Goal: Task Accomplishment & Management: Manage account settings

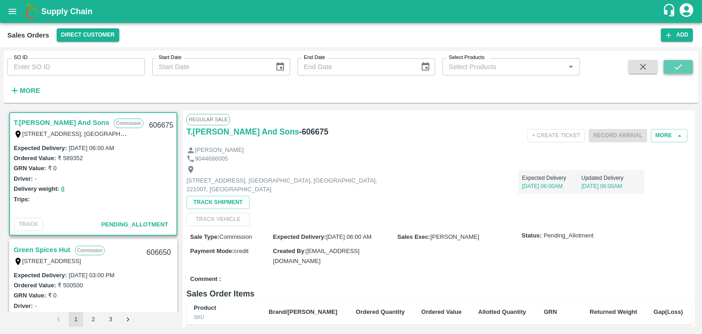
click at [679, 66] on icon "submit" at bounding box center [678, 67] width 10 height 10
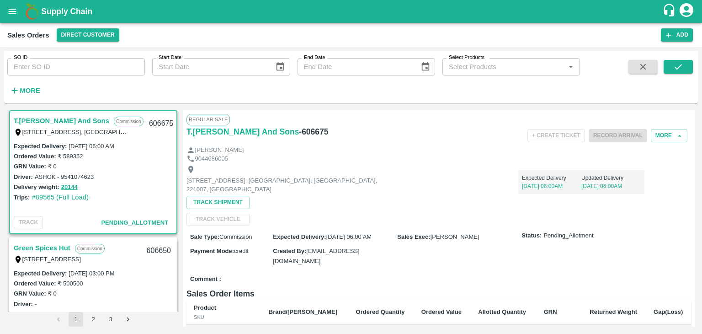
click at [687, 13] on icon "account of current user" at bounding box center [686, 10] width 16 height 16
click at [653, 48] on li "Logout" at bounding box center [664, 49] width 70 height 16
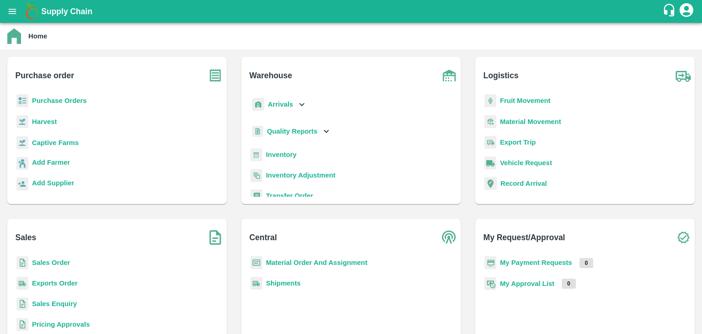
click at [43, 261] on b "Sales Order" at bounding box center [51, 262] width 38 height 7
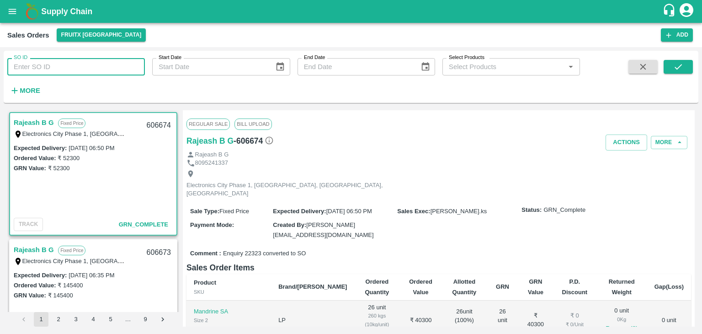
click at [48, 68] on input "SO ID" at bounding box center [76, 66] width 138 height 17
type input "606675"
click at [675, 69] on icon "submit" at bounding box center [678, 67] width 10 height 10
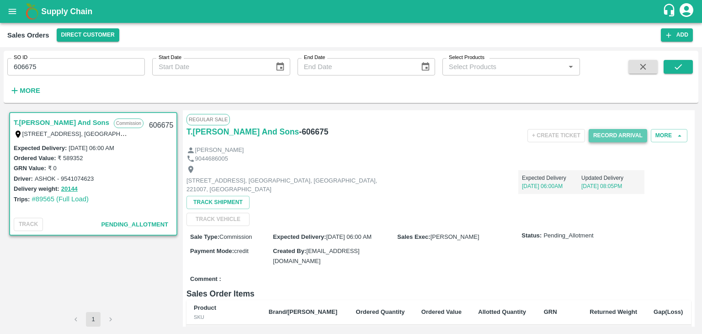
click at [622, 133] on button "Record Arrival" at bounding box center [618, 135] width 59 height 13
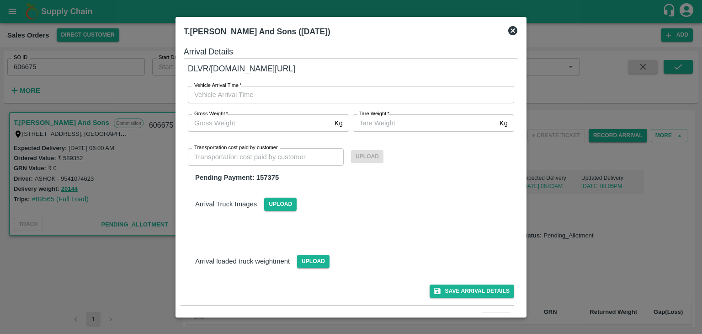
type input "DD/MM/YYYY hh:mm aa"
click at [231, 92] on input "DD/MM/YYYY hh:mm aa" at bounding box center [348, 94] width 320 height 17
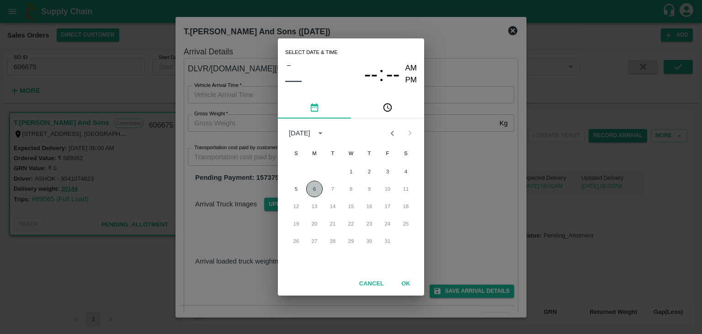
click at [315, 188] on button "6" at bounding box center [314, 189] width 16 height 16
type input "[DATE] 12:00 AM"
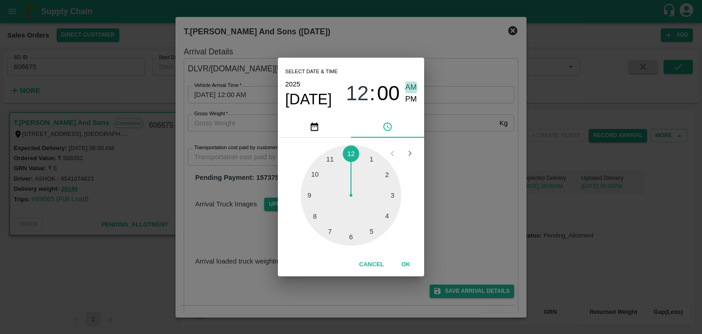
click at [409, 82] on span "AM" at bounding box center [411, 87] width 12 height 12
click at [414, 88] on span "AM" at bounding box center [411, 87] width 12 height 12
click at [406, 266] on button "OK" at bounding box center [405, 264] width 29 height 16
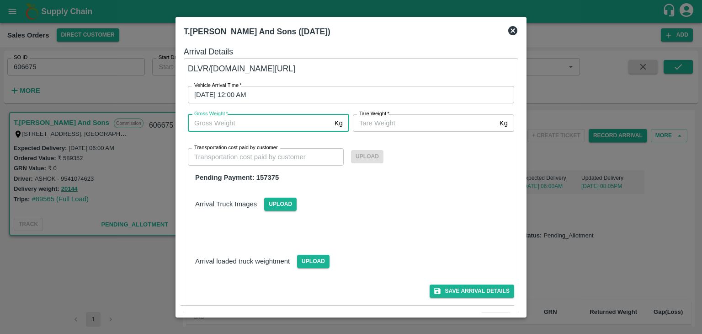
click at [274, 123] on input "Gross Weight   *" at bounding box center [259, 122] width 143 height 17
type input "20144"
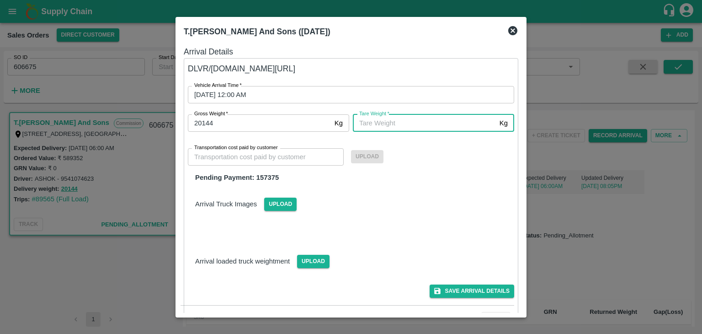
click at [380, 125] on input "Tare Weight   *" at bounding box center [424, 122] width 143 height 17
type input "20144"
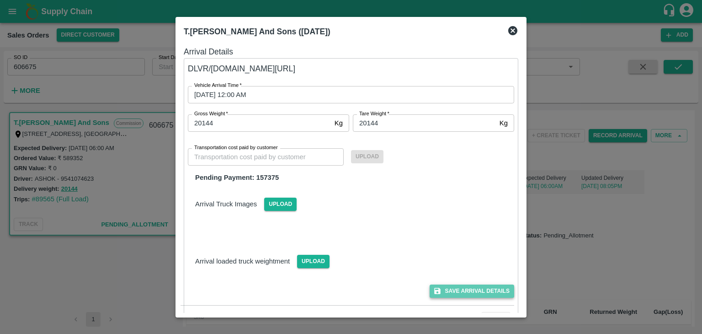
click at [471, 292] on button "Save Arrival Details" at bounding box center [472, 290] width 85 height 13
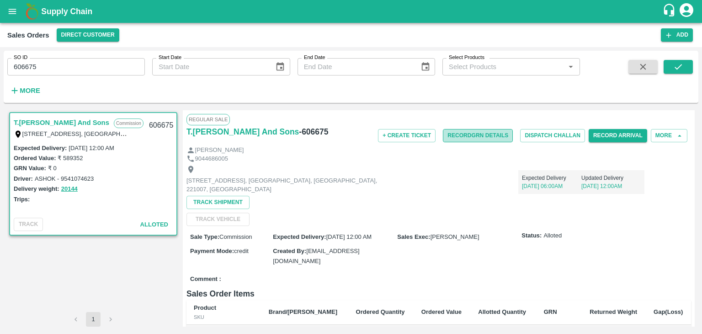
click at [478, 134] on button "Record GRN Details" at bounding box center [478, 135] width 70 height 13
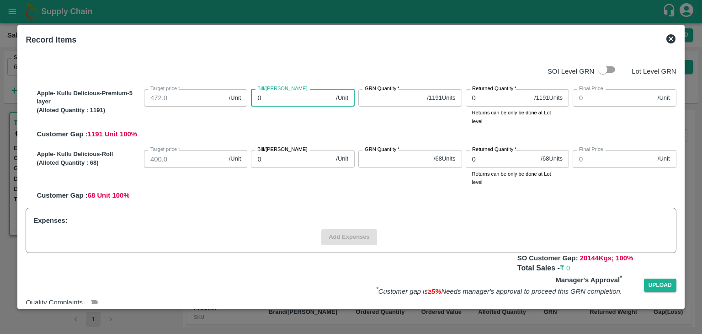
click at [292, 98] on input "0" at bounding box center [291, 97] width 81 height 17
type input "04"
type input "4"
type input "047"
type input "47"
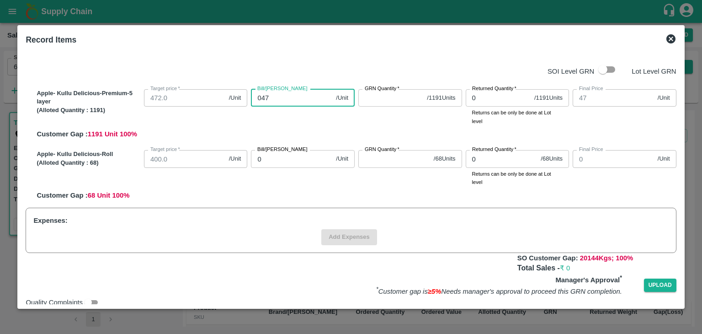
type input "0472"
type input "472"
type input "0472"
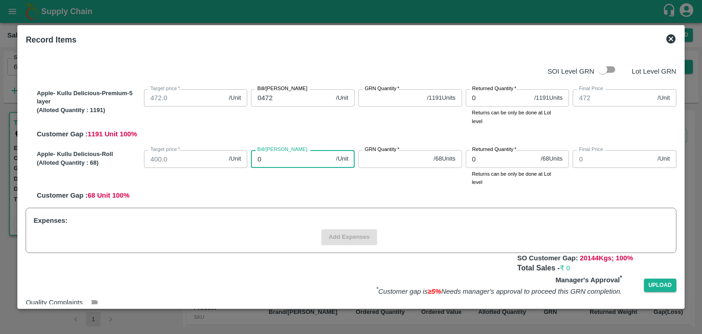
click at [293, 159] on input "0" at bounding box center [291, 158] width 81 height 17
type input "04"
type input "4"
type input "040"
type input "40"
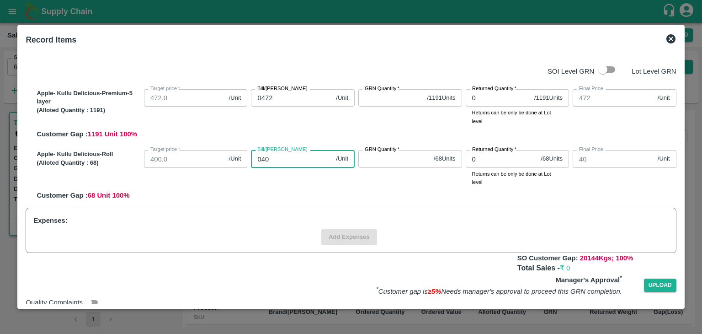
type input "0400"
type input "400"
type input "0400"
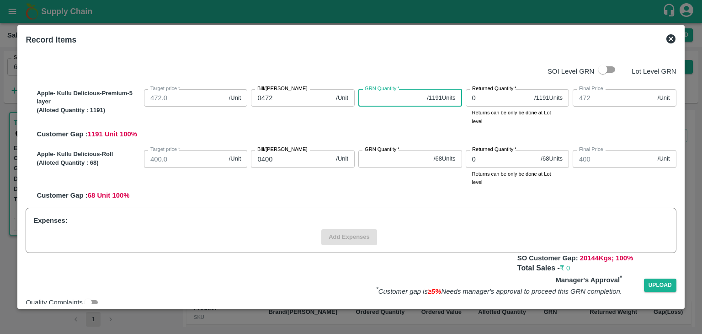
click at [380, 97] on input "GRN Quantity   *" at bounding box center [390, 97] width 65 height 17
type input "1191"
click at [372, 158] on input "GRN Quantity   *" at bounding box center [394, 158] width 72 height 17
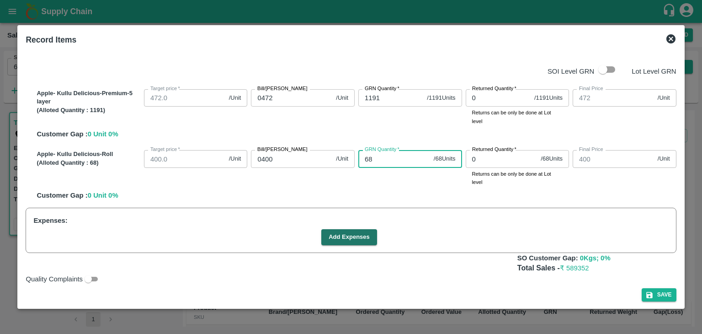
type input "68"
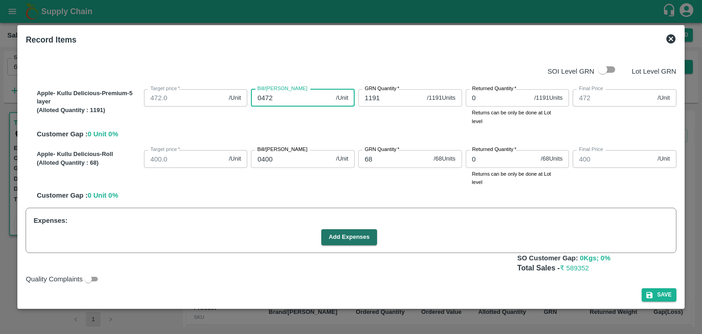
click at [282, 97] on input "0472" at bounding box center [291, 97] width 81 height 17
type input "047"
type input "47"
type input "04"
type input "4"
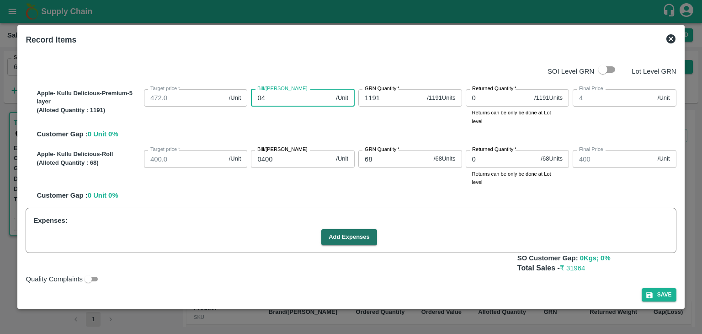
type input "0"
type input "60"
type input "605"
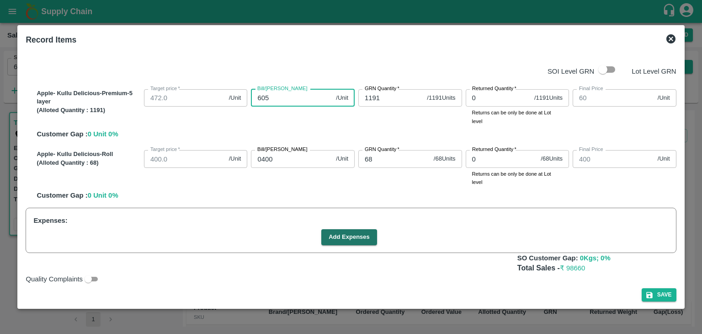
type input "605"
type input "605.3"
type input "605.32"
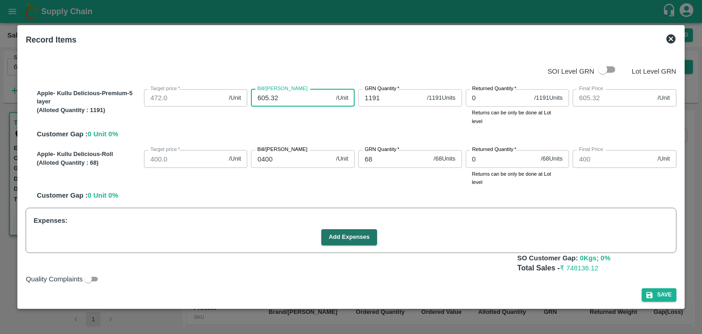
type input "605.32"
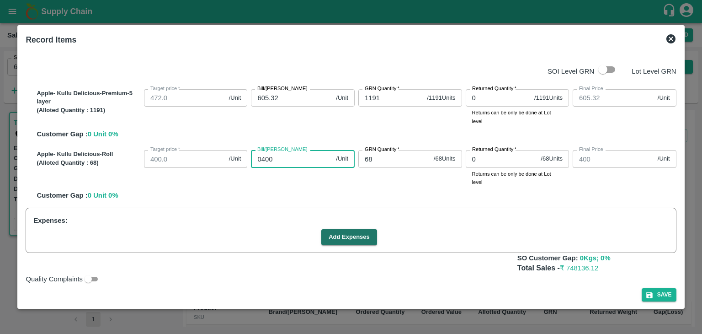
click at [284, 156] on input "0400" at bounding box center [291, 158] width 81 height 17
type input "040"
type input "40"
type input "04"
type input "4"
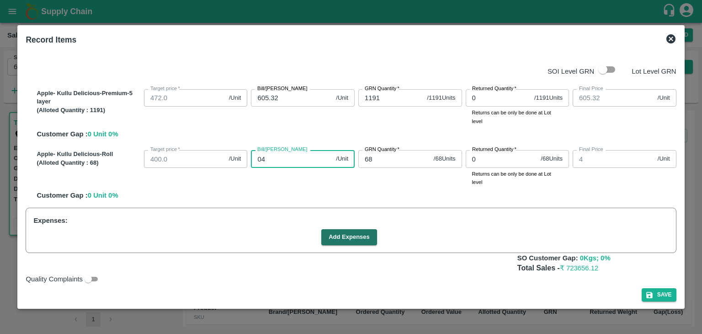
type input "0"
type input "60"
type input "606"
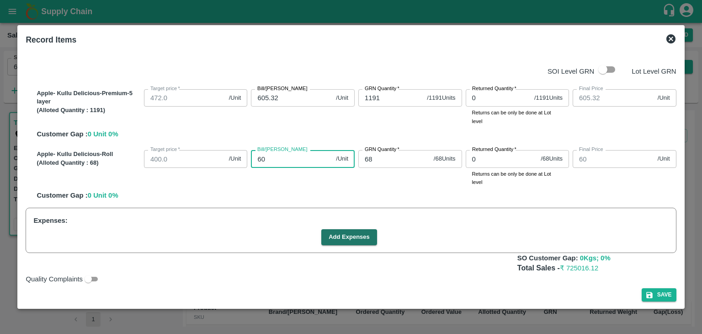
type input "606"
type input "60"
type input "605"
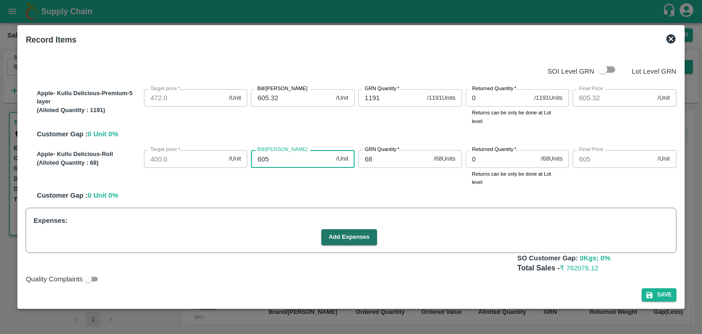
type input "605.3"
type input "605.32"
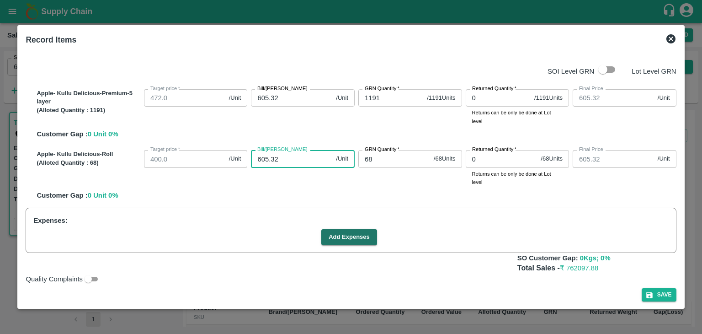
click at [394, 200] on div "Apple- Kullu Delicious-Premium-5 layer (Alloted Quantity : 1191 ) Target price …" at bounding box center [351, 142] width 650 height 129
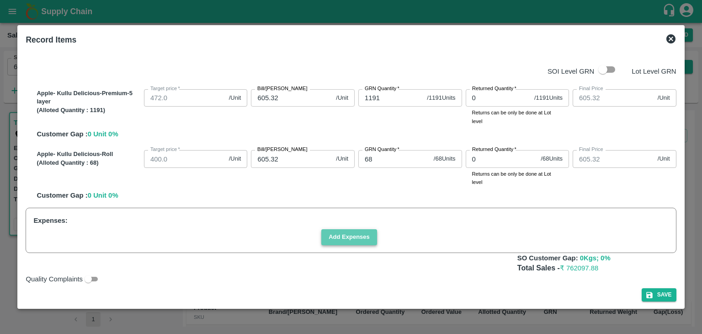
click at [346, 236] on button "Add Expenses" at bounding box center [349, 237] width 56 height 16
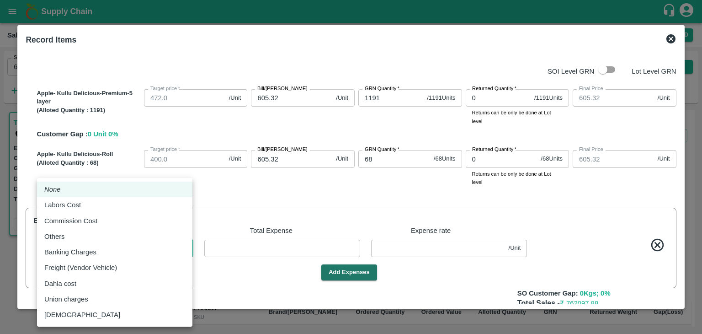
click at [186, 246] on body "Supply Chain Sales Orders Direct Customer Add SO ID 606675 SO ID Start Date Sta…" at bounding box center [351, 167] width 702 height 334
click at [127, 219] on div "Commission Cost" at bounding box center [114, 221] width 141 height 10
type input "Commission Cost"
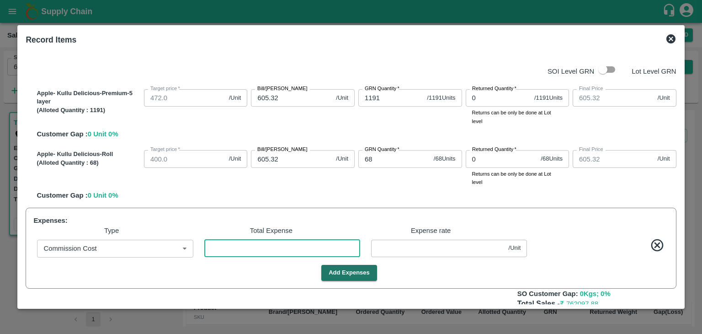
click at [234, 251] on input "number" at bounding box center [282, 248] width 156 height 17
type input "605.3176"
type input "3"
type input "0.00238"
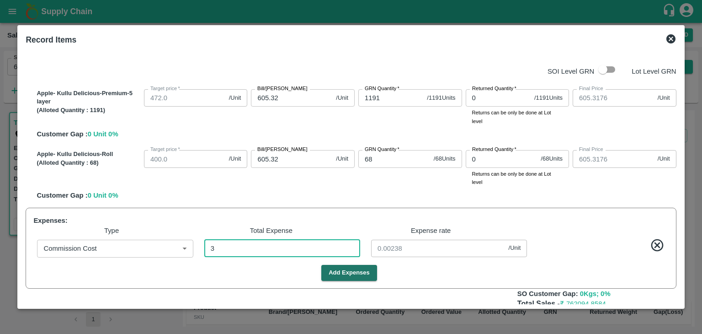
type input "605.2962"
type input "30"
type input "0.02383"
type input "605.0785"
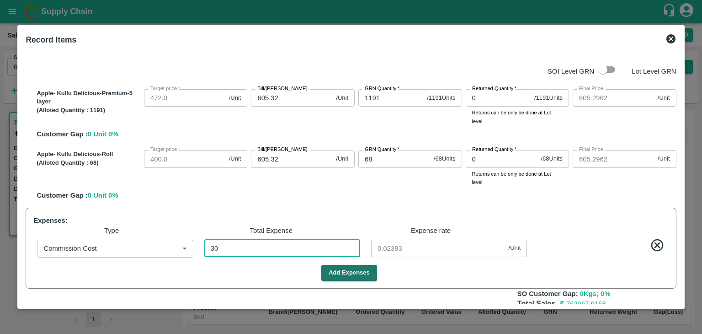
type input "605.0785"
type input "304"
type input "0.24146"
type input "602.899"
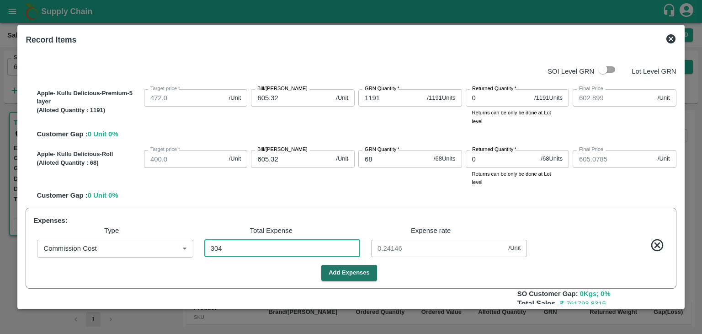
type input "3048"
type input "2.42097"
type input "581.1071"
type input "30484"
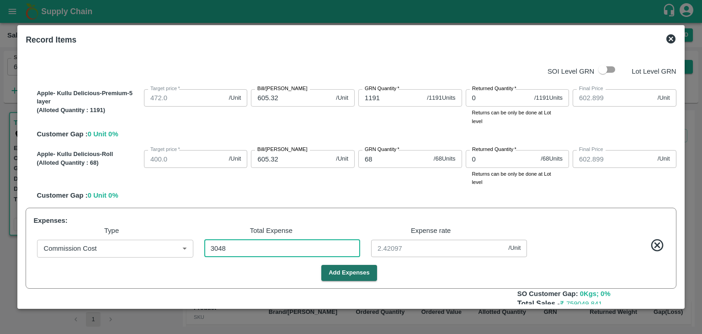
type input "24.21287"
type input "30484"
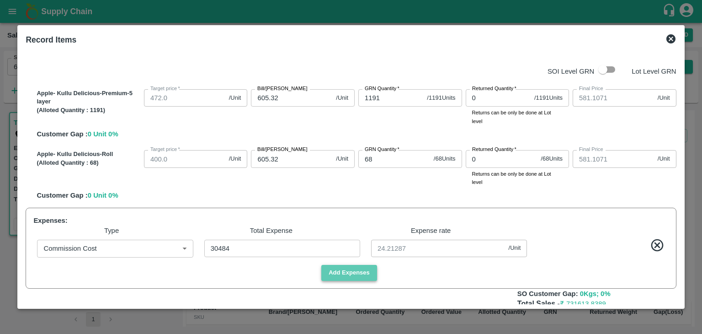
click at [357, 273] on button "Add Expenses" at bounding box center [349, 273] width 56 height 16
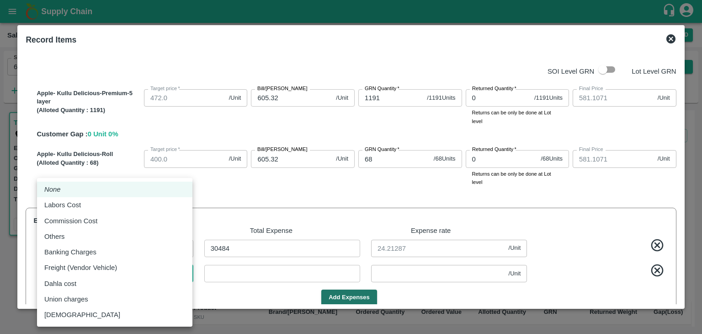
click at [187, 275] on body "Supply Chain Sales Orders Direct Customer Add SO ID 606675 SO ID Start Date Sta…" at bounding box center [351, 167] width 702 height 334
click at [121, 204] on div "Labors Cost" at bounding box center [114, 205] width 141 height 10
type input "Labors Cost"
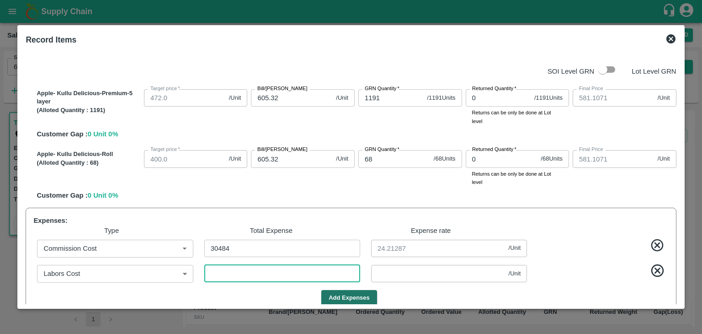
click at [255, 278] on input "number" at bounding box center [282, 273] width 156 height 17
type input "581.1047"
type input "3"
type input "0.00238"
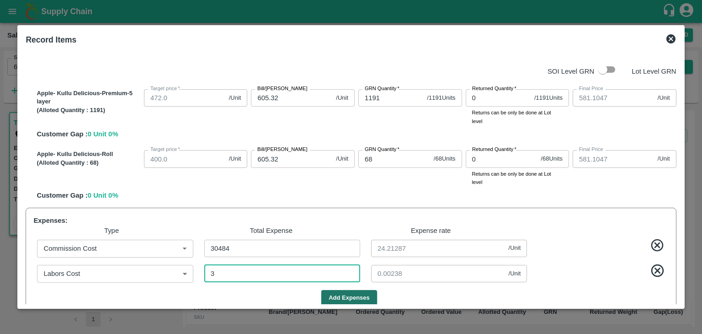
type input "581.0777"
type input "37"
type input "0.02939"
type input "580.8077"
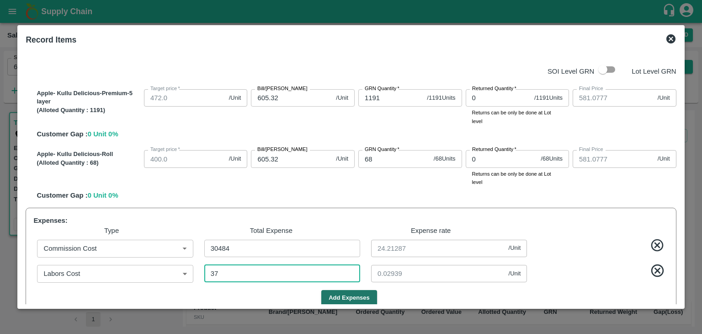
type input "580.8077"
type input "377"
type input "0.29944"
type input "578.1071"
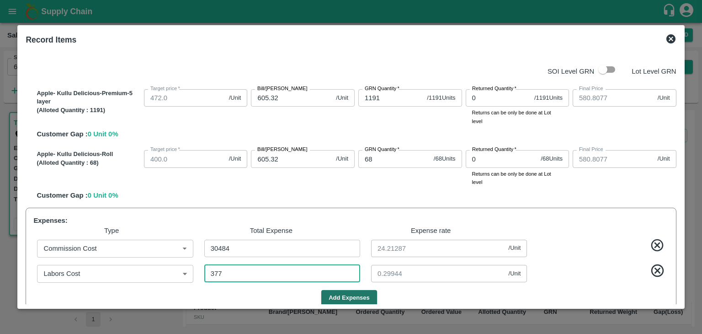
type input "3777"
type input "3"
type input "3777"
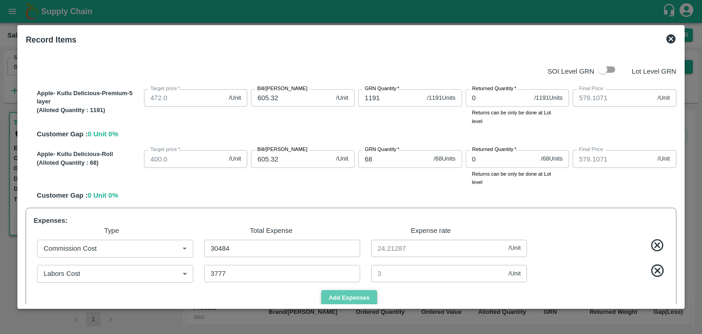
click at [336, 293] on button "Add Expenses" at bounding box center [349, 298] width 56 height 16
drag, startPoint x: 680, startPoint y: 97, endPoint x: 680, endPoint y: 128, distance: 31.5
click at [680, 128] on div "SOI Level GRN Lot Level GRN Apple- Kullu Delicious-Premium-5 layer (Alloted Qua…" at bounding box center [351, 177] width 658 height 255
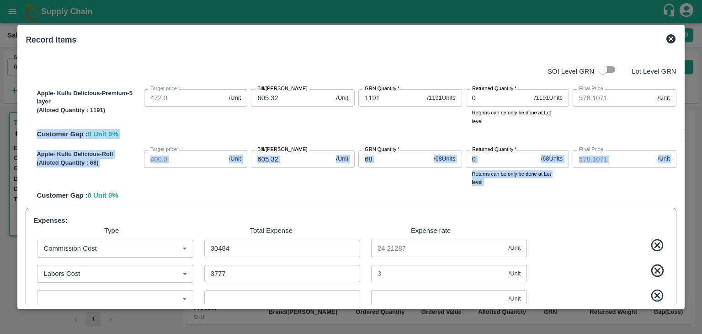
drag, startPoint x: 680, startPoint y: 128, endPoint x: 678, endPoint y: 155, distance: 26.5
click at [678, 155] on div "SOI Level GRN Lot Level GRN Apple- Kullu Delicious-Premium-5 layer (Alloted Qua…" at bounding box center [351, 177] width 658 height 255
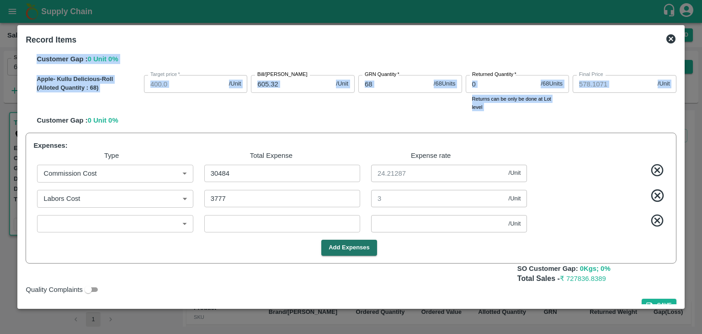
scroll to position [76, 0]
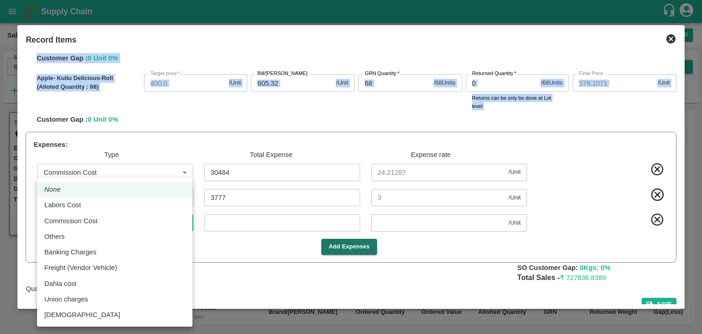
click at [187, 224] on body "Supply Chain Sales Orders Direct Customer Add SO ID 606675 SO ID Start Date Sta…" at bounding box center [351, 167] width 702 height 334
click at [119, 266] on div "Freight (Vendor Vehicle)" at bounding box center [82, 267] width 77 height 10
type input "Freight (Vendor Vehicle)"
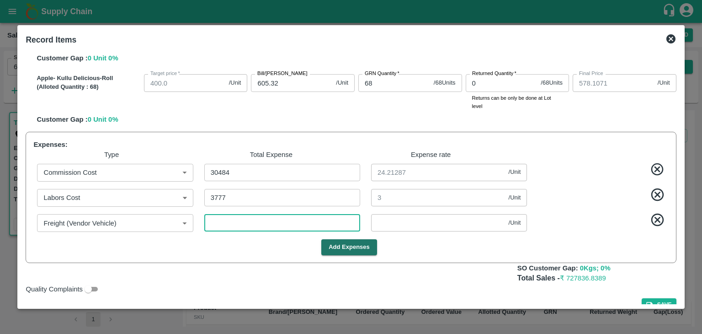
click at [225, 222] on input "number" at bounding box center [282, 222] width 156 height 17
type input "578.1063"
type input "1"
type input "0.00079"
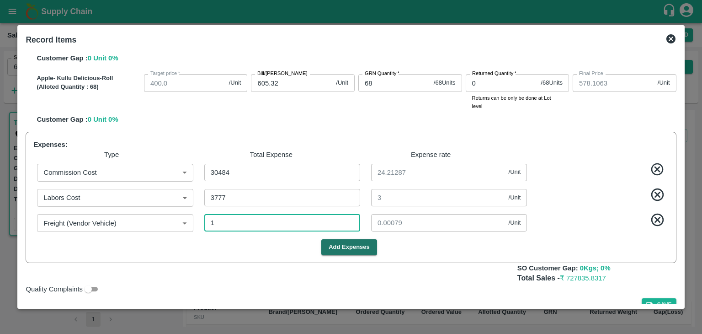
type input "578.0968"
type input "13"
type input "0.01033"
type input "577.9983"
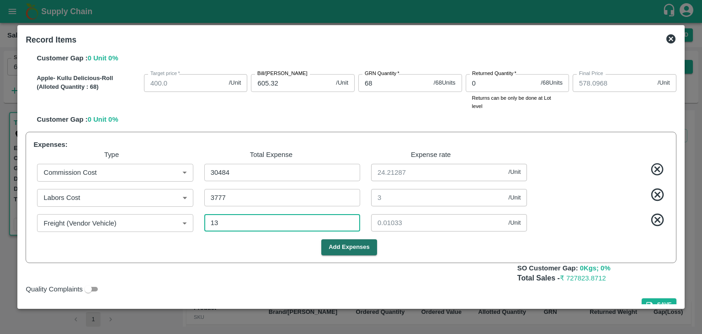
type input "577.9983"
type input "137"
type input "0.10882"
type input "577.0166"
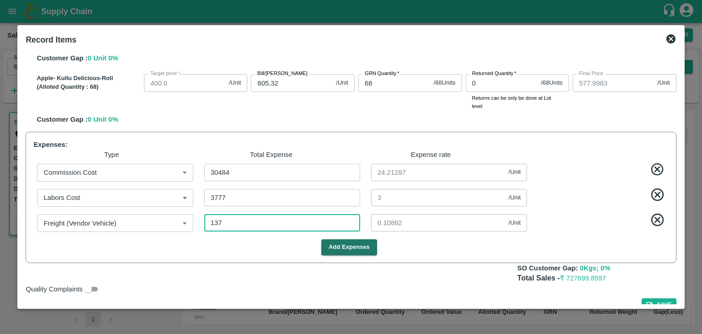
type input "1373"
type input "1.09055"
type input "567.1961"
type input "13737"
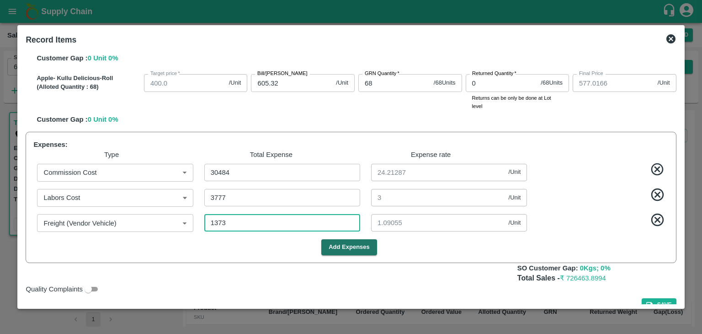
type input "10.91104"
type input "468.9928"
type input "137375"
type input "109.11438"
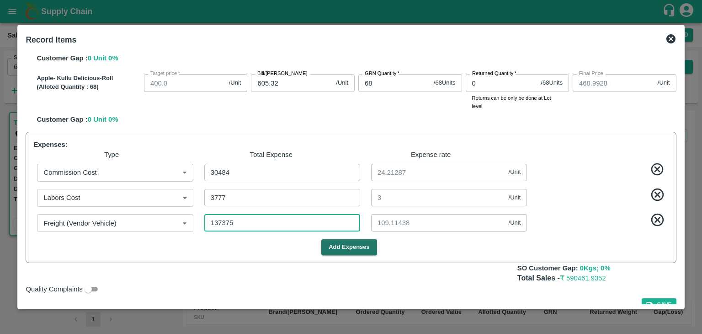
type input "137375"
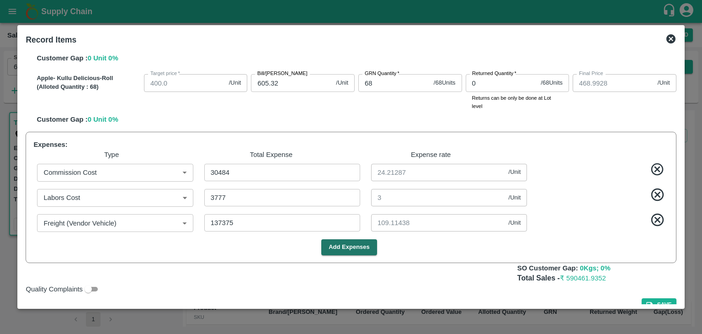
drag, startPoint x: 677, startPoint y: 227, endPoint x: 679, endPoint y: 234, distance: 7.5
click at [679, 234] on div "SOI Level GRN Lot Level GRN Apple- Kullu Delicious-Premium-5 layer (Alloted Qua…" at bounding box center [351, 177] width 658 height 255
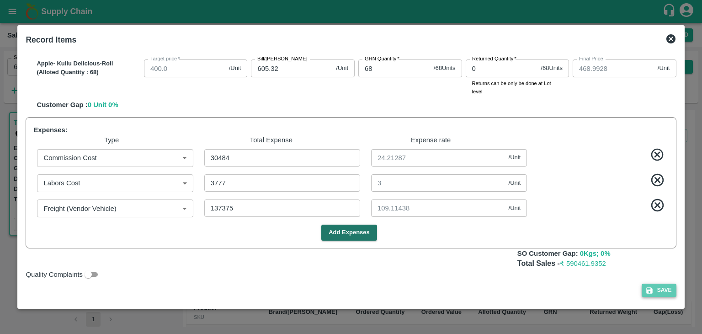
click at [656, 291] on button "Save" at bounding box center [659, 289] width 35 height 13
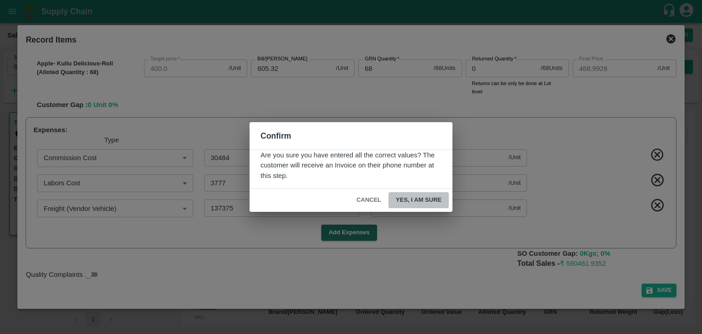
click at [417, 201] on button "Yes, I am sure" at bounding box center [419, 200] width 60 height 16
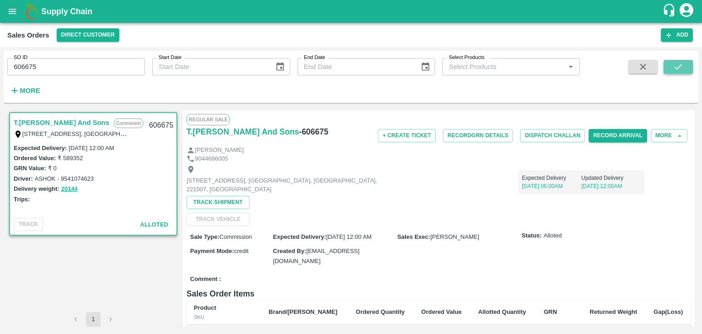
click at [675, 64] on icon "submit" at bounding box center [678, 67] width 10 height 10
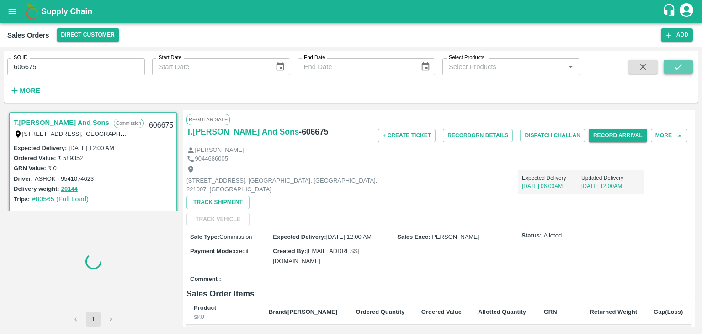
click at [675, 64] on icon "submit" at bounding box center [678, 67] width 10 height 10
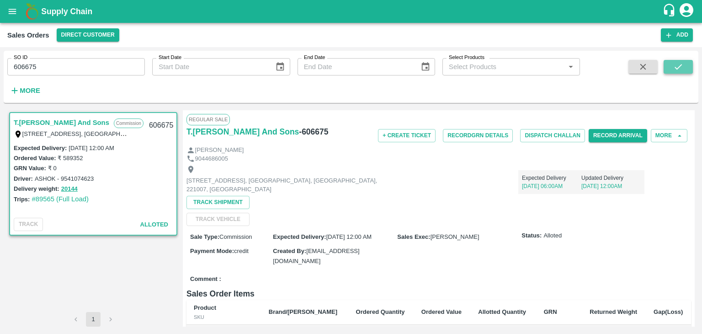
click at [675, 64] on icon "submit" at bounding box center [678, 67] width 10 height 10
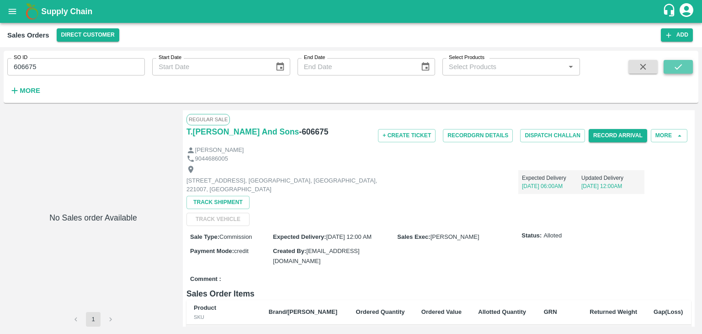
click at [683, 64] on icon "submit" at bounding box center [678, 67] width 10 height 10
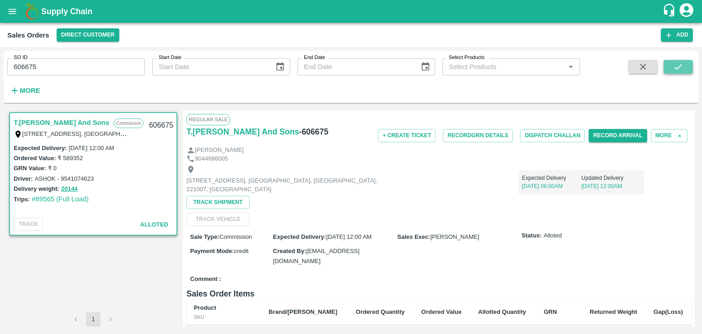
click at [682, 64] on icon "submit" at bounding box center [678, 67] width 10 height 10
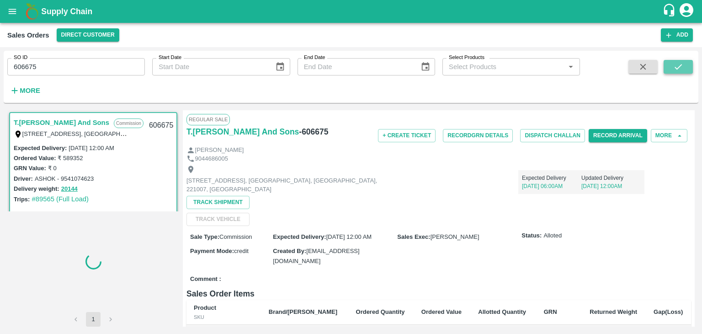
click at [682, 64] on icon "submit" at bounding box center [678, 67] width 10 height 10
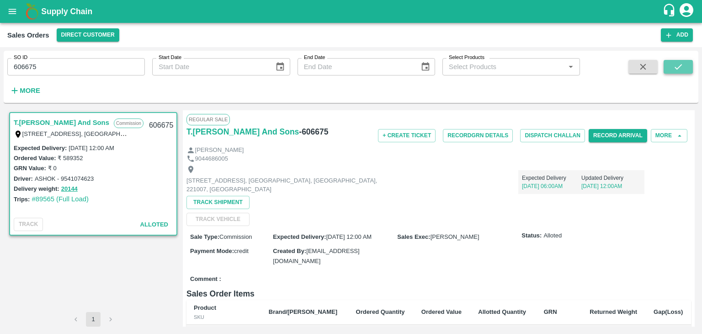
click at [682, 64] on icon "submit" at bounding box center [678, 67] width 10 height 10
click at [481, 136] on button "Record GRN Details" at bounding box center [478, 135] width 70 height 13
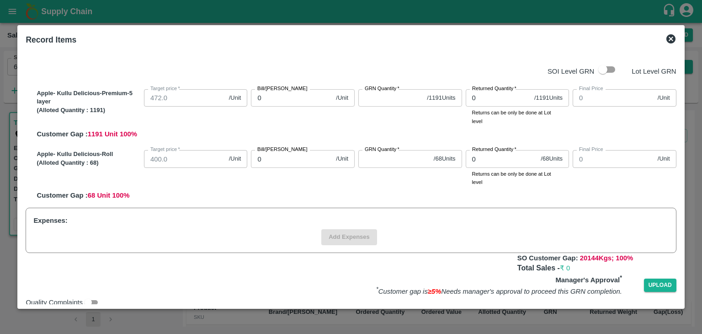
click at [676, 74] on div "SOI Level GRN Lot Level GRN Apple- Kullu Delicious-Premium-5 layer (Alloted Qua…" at bounding box center [351, 177] width 658 height 255
click at [672, 38] on icon at bounding box center [670, 38] width 9 height 9
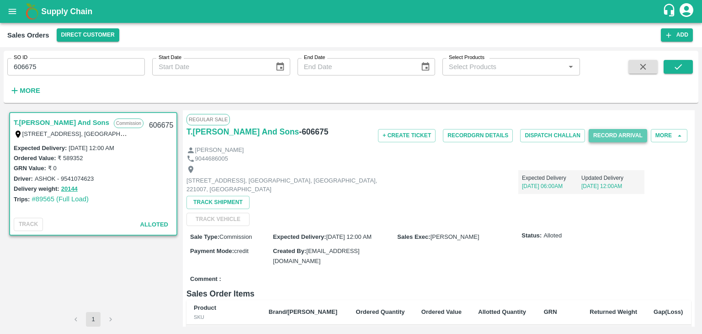
click at [620, 135] on button "Record Arrival" at bounding box center [618, 135] width 59 height 13
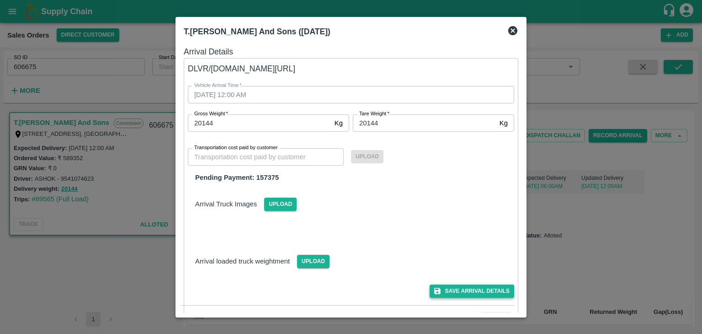
click at [453, 293] on button "Save Arrival Details" at bounding box center [472, 290] width 85 height 13
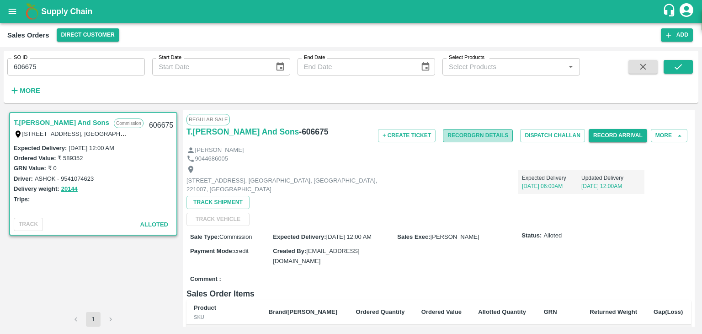
click at [489, 133] on button "Record GRN Details" at bounding box center [478, 135] width 70 height 13
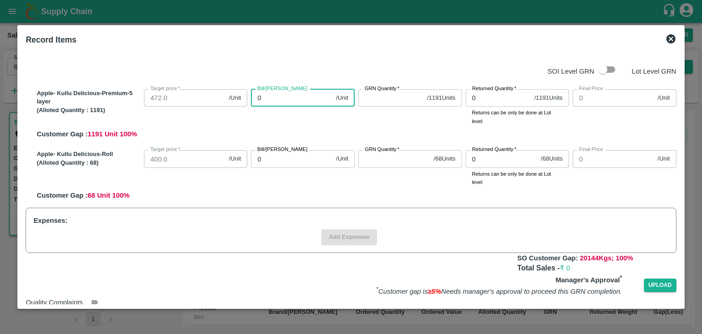
click at [296, 96] on input "0" at bounding box center [291, 97] width 81 height 17
type input "60"
type input "605"
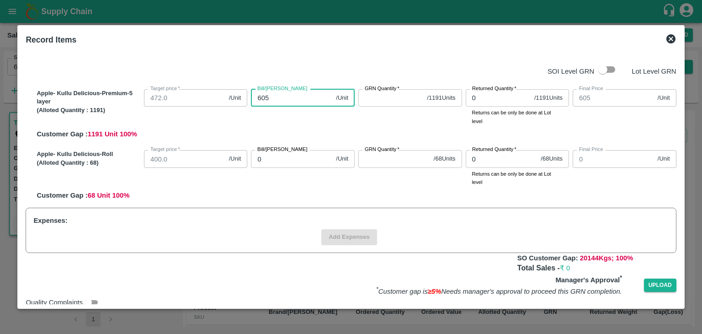
type input "605.3"
type input "605.32"
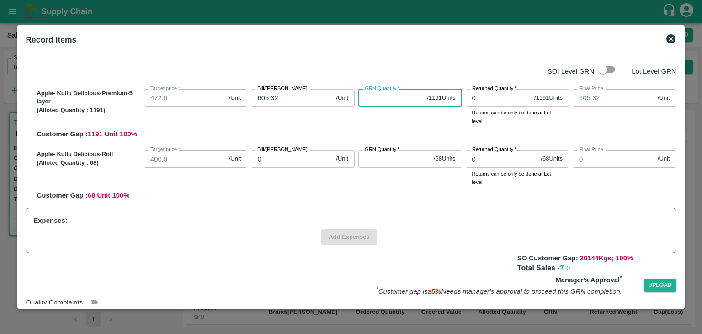
click at [384, 95] on input "GRN Quantity   *" at bounding box center [390, 97] width 65 height 17
type input "1191"
click at [270, 160] on input "0" at bounding box center [291, 158] width 81 height 17
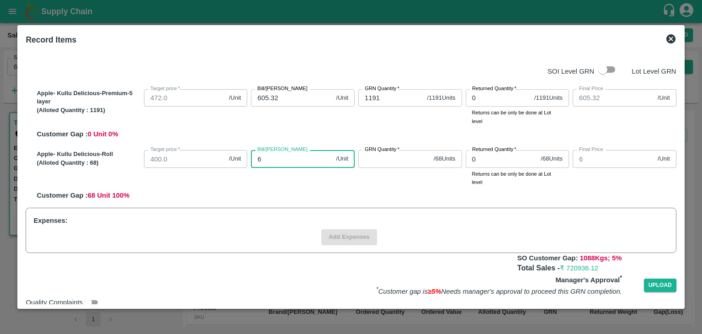
type input "60"
type input "605"
type input "605.3"
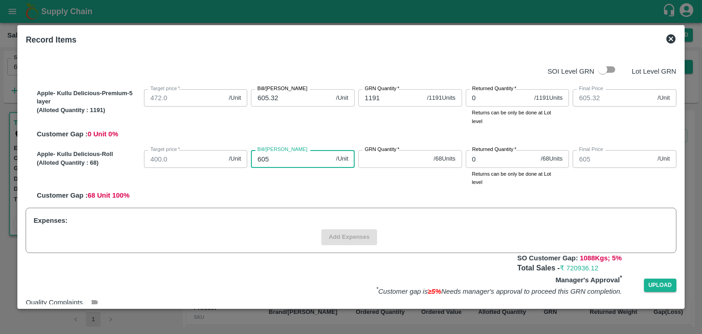
type input "605.3"
type input "605.32"
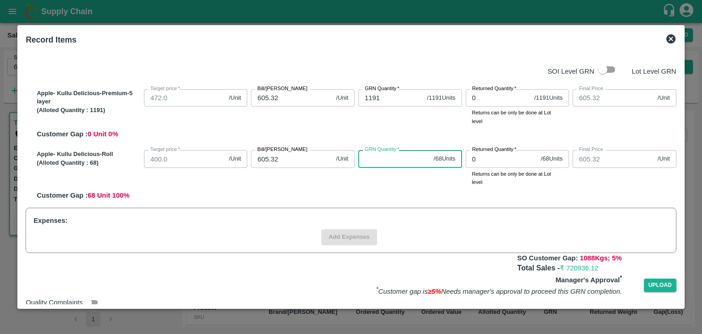
click at [370, 161] on input "GRN Quantity   *" at bounding box center [394, 158] width 72 height 17
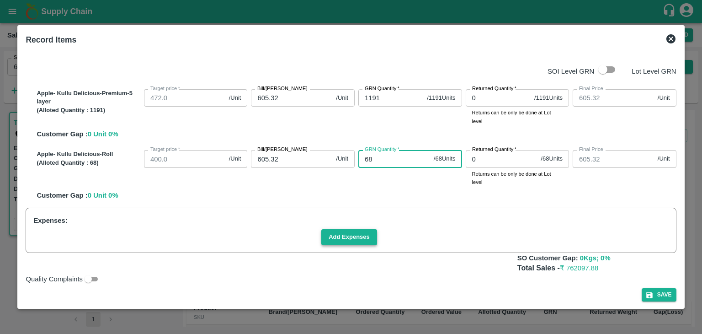
type input "68"
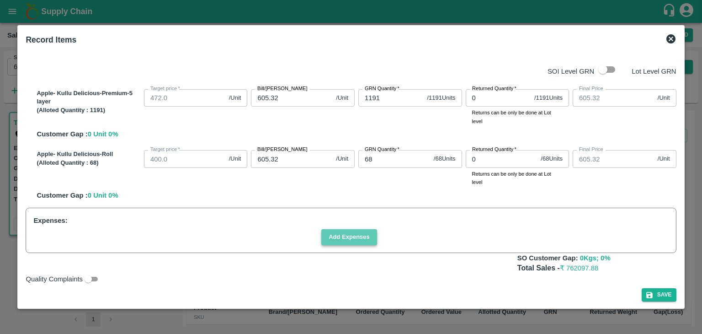
click at [329, 237] on button "Add Expenses" at bounding box center [349, 237] width 56 height 16
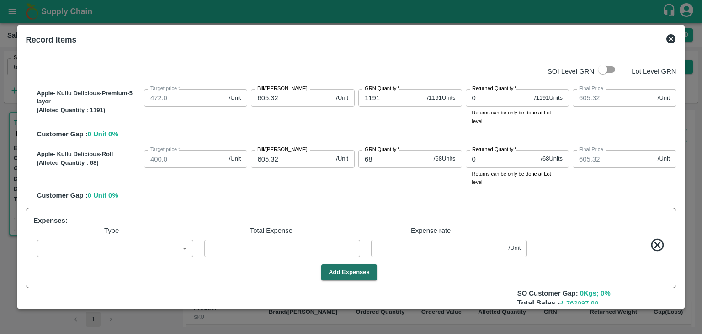
click at [187, 247] on body "Supply Chain Sales Orders Direct Customer Add SO ID 606675 SO ID Start Date Sta…" at bounding box center [351, 167] width 702 height 334
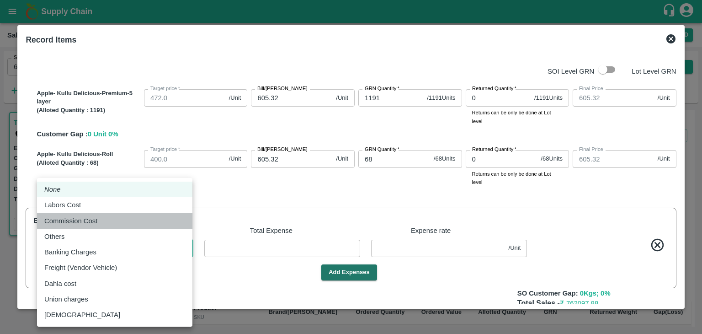
click at [98, 223] on div "Commission Cost" at bounding box center [73, 221] width 58 height 10
type input "Commission Cost"
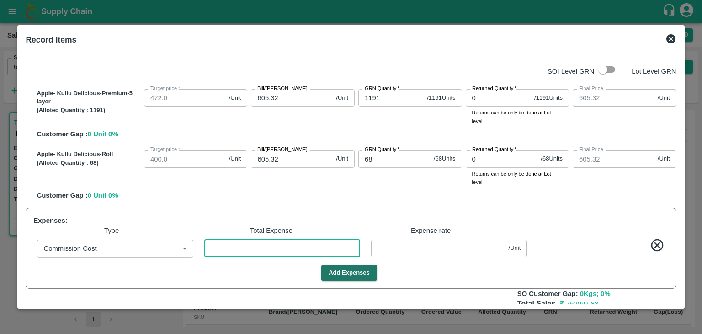
click at [226, 245] on input "number" at bounding box center [282, 248] width 156 height 17
type input "605.3176"
type input "3"
type input "0.00238"
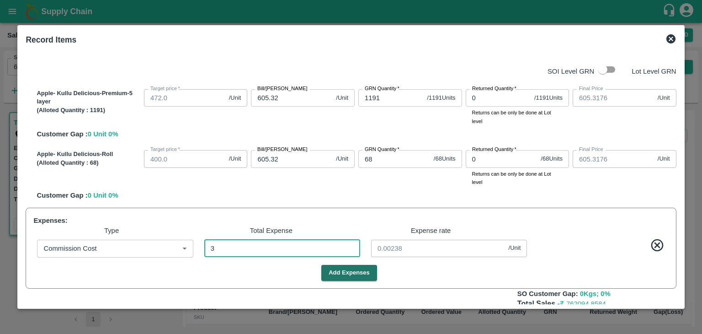
type input "605.2962"
type input "30"
type input "0.02383"
type input "605.0785"
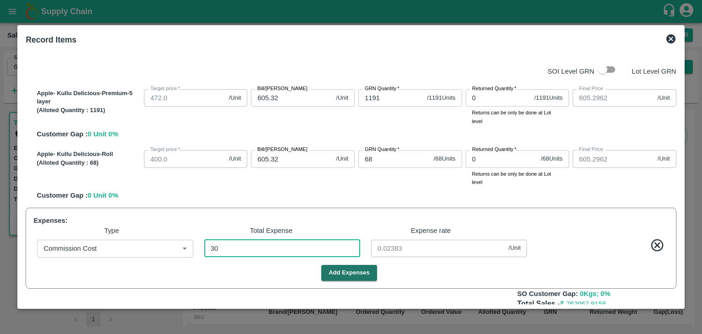
type input "605.0785"
type input "304"
type input "0.24146"
type input "602.899"
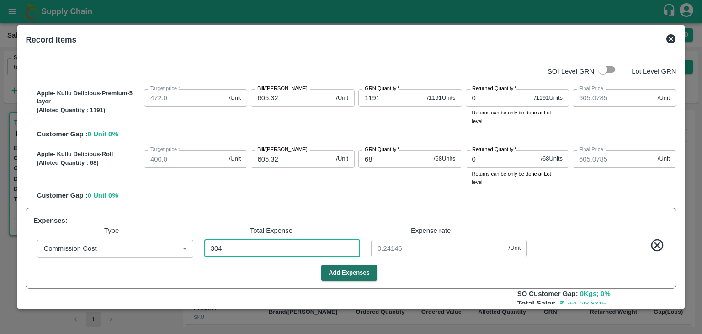
type input "3048"
type input "2.42097"
type input "581.1071"
type input "30484"
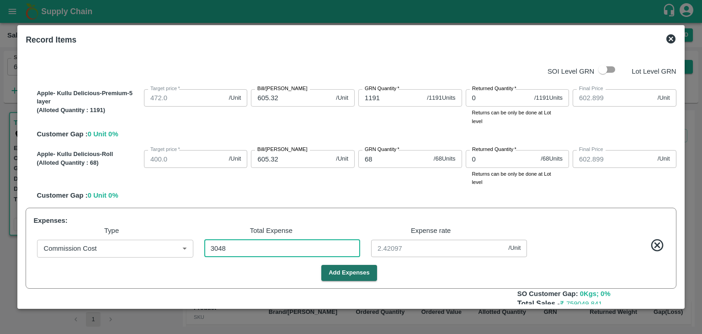
type input "24.21287"
type input "30484"
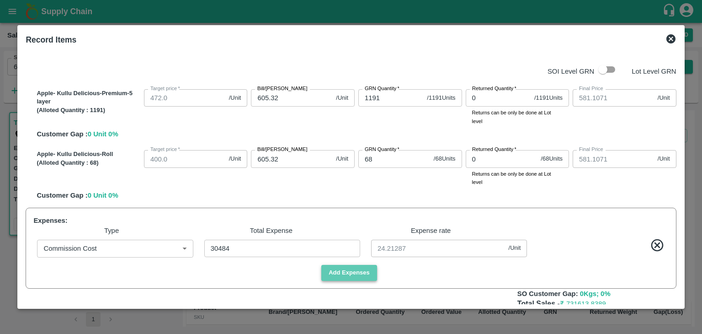
click at [356, 271] on button "Add Expenses" at bounding box center [349, 273] width 56 height 16
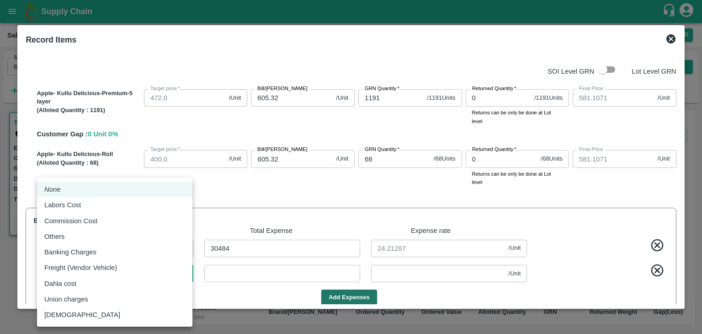
click at [187, 276] on body "Supply Chain Sales Orders Direct Customer Add SO ID 606675 SO ID Start Date Sta…" at bounding box center [351, 167] width 702 height 334
click at [123, 204] on div "Labors Cost" at bounding box center [114, 205] width 141 height 10
type input "Labors Cost"
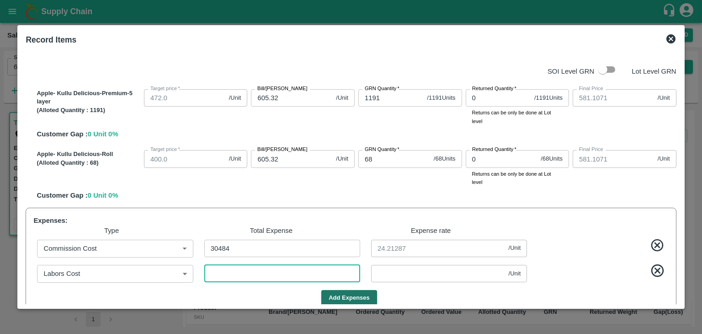
click at [249, 275] on input "number" at bounding box center [282, 273] width 156 height 17
type input "581.1047"
type input "3"
type input "0.00238"
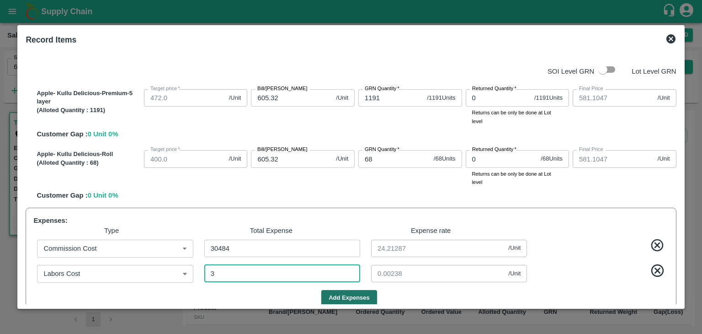
type input "581.0777"
type input "37"
type input "0.02939"
type input "580.8077"
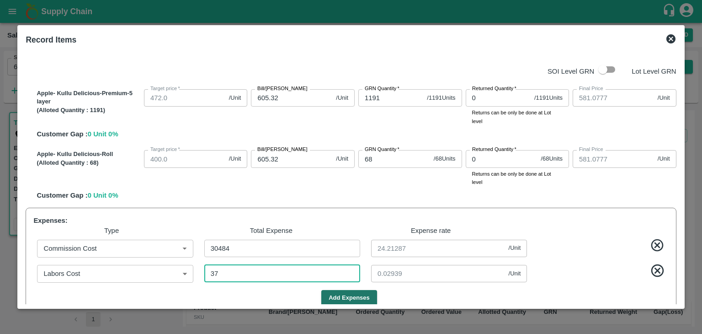
type input "580.8077"
type input "377"
type input "0.29944"
type input "578.1071"
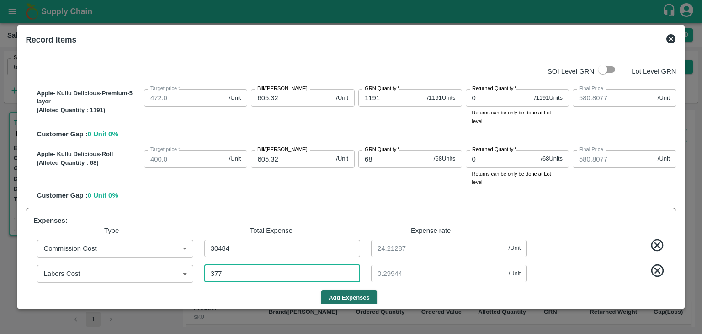
type input "3777"
type input "3"
type input "3777"
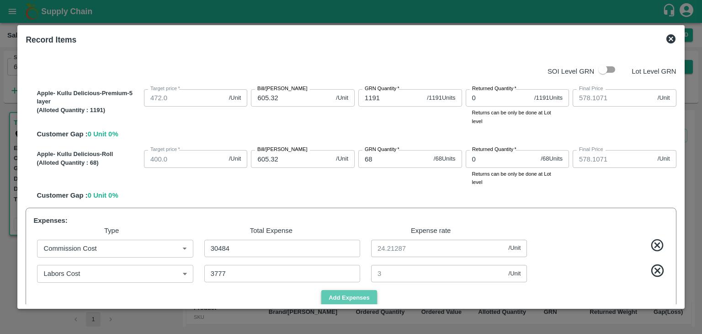
click at [357, 298] on button "Add Expenses" at bounding box center [349, 298] width 56 height 16
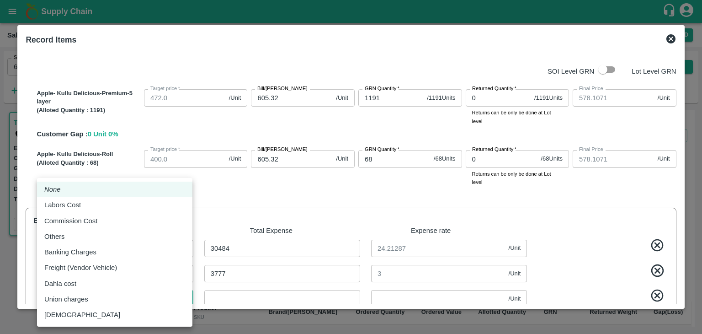
scroll to position [3, 0]
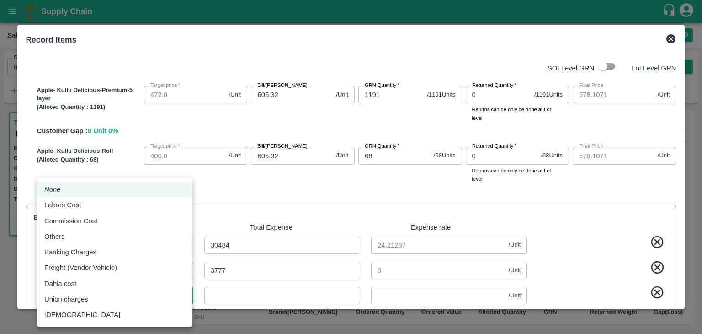
click at [119, 298] on body "Supply Chain Sales Orders Direct Customer Add SO ID 606675 SO ID Start Date Sta…" at bounding box center [351, 167] width 702 height 334
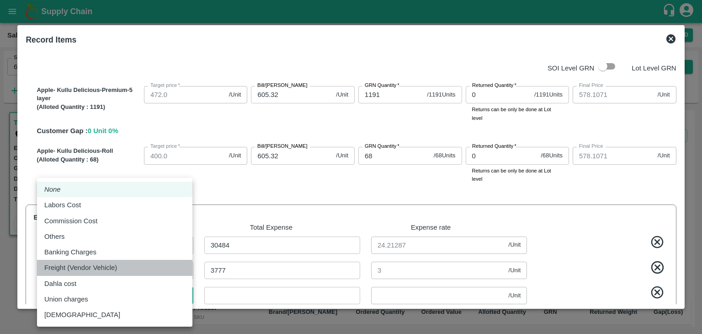
click at [109, 266] on p "Freight (Vendor Vehicle)" at bounding box center [80, 267] width 73 height 10
type input "Freight (Vendor Vehicle)"
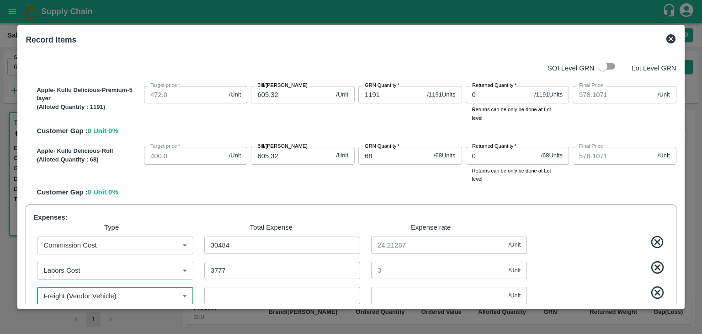
scroll to position [4, 0]
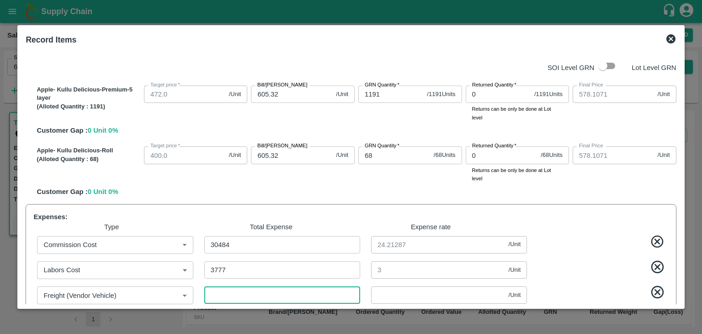
click at [238, 293] on input "number" at bounding box center [282, 294] width 156 height 17
type input "578.1063"
type input "1"
type input "0.00079"
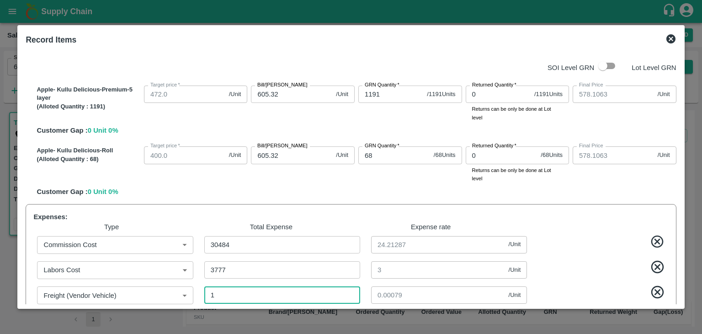
type input "578.0968"
type input "13"
type input "0.01033"
type input "577.9983"
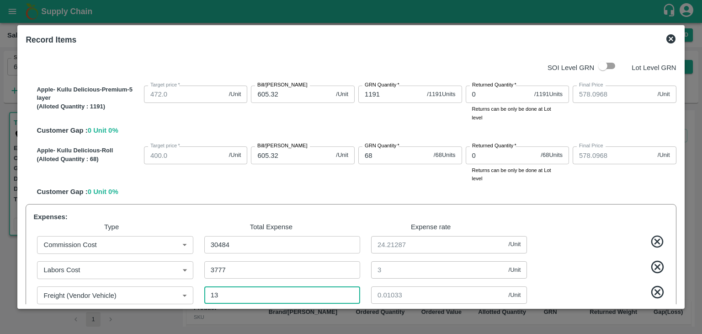
type input "577.9983"
type input "137"
type input "0.10882"
type input "577.0166"
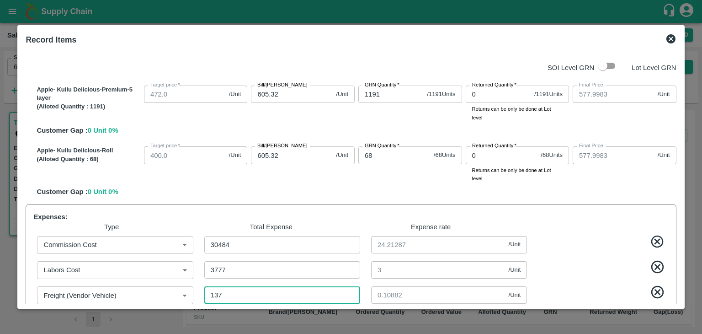
type input "1373"
type input "1.09055"
type input "567.1961"
type input "13737"
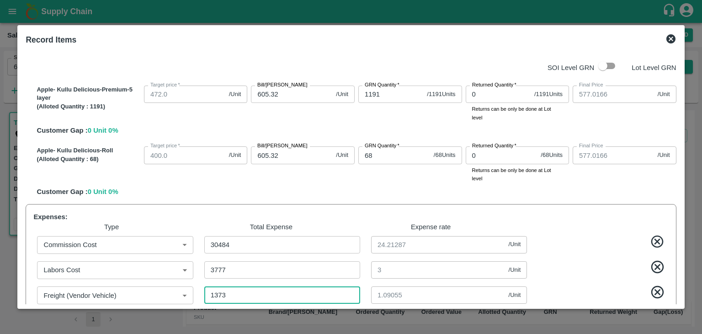
type input "10.91104"
type input "468.9928"
type input "137375"
type input "109.11438"
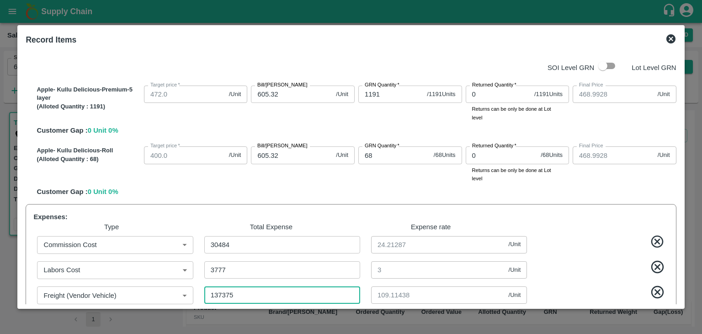
type input "137375"
drag, startPoint x: 680, startPoint y: 173, endPoint x: 678, endPoint y: 178, distance: 4.8
click at [678, 178] on div "SOI Level GRN Lot Level GRN Apple- Kullu Delicious-Premium-5 layer (Alloted Qua…" at bounding box center [351, 177] width 658 height 255
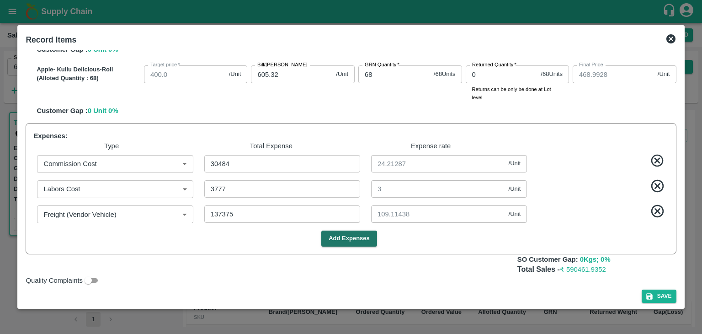
scroll to position [91, 0]
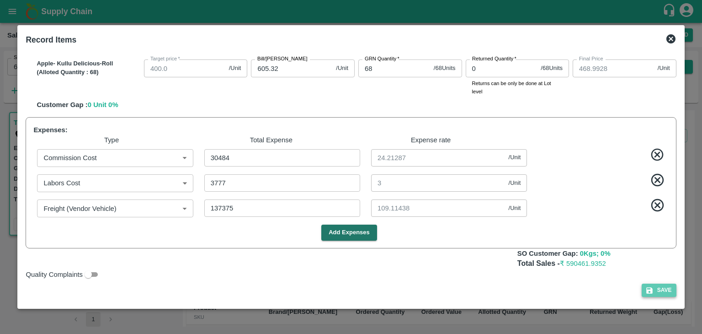
click at [654, 289] on button "Save" at bounding box center [659, 289] width 35 height 13
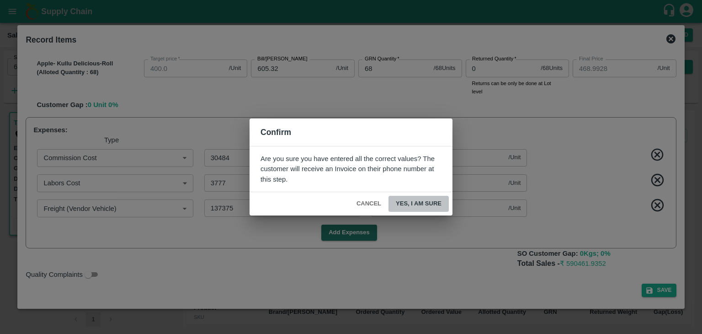
click at [413, 204] on button "Yes, I am sure" at bounding box center [419, 204] width 60 height 16
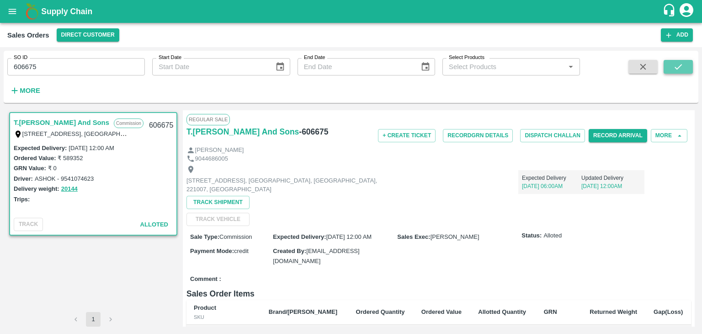
click at [682, 64] on icon "submit" at bounding box center [678, 67] width 10 height 10
click at [677, 68] on icon "submit" at bounding box center [678, 67] width 10 height 10
click at [687, 10] on icon "account of current user" at bounding box center [686, 10] width 16 height 16
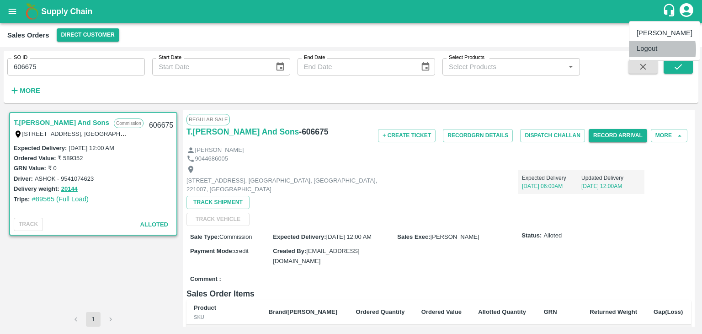
click at [652, 49] on li "Logout" at bounding box center [664, 49] width 70 height 16
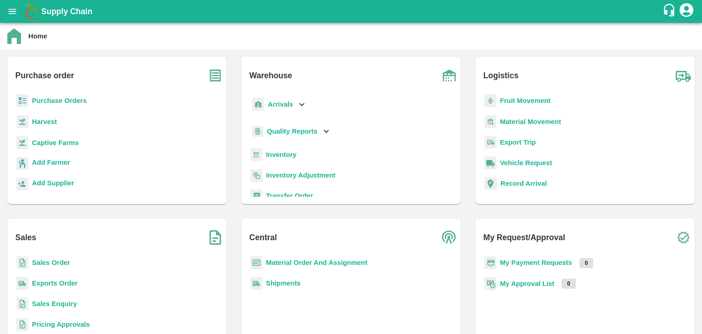
click at [47, 264] on b "Sales Order" at bounding box center [51, 262] width 38 height 7
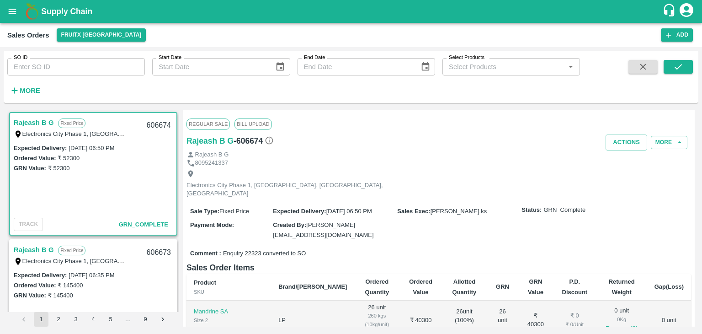
click at [99, 72] on input "SO ID" at bounding box center [76, 66] width 138 height 17
click at [55, 58] on input "SO ID" at bounding box center [76, 66] width 138 height 17
type input "606675"
click at [682, 65] on icon "submit" at bounding box center [678, 67] width 10 height 10
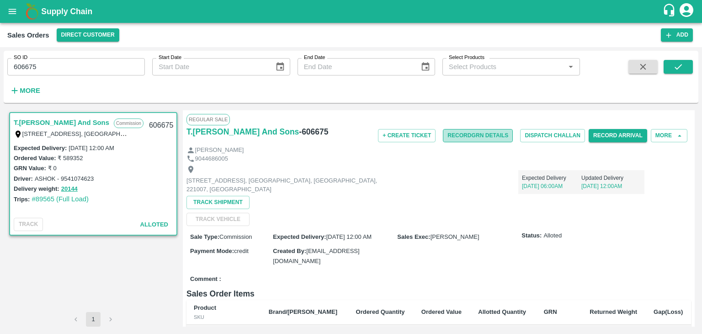
click at [464, 139] on button "Record GRN Details" at bounding box center [478, 135] width 70 height 13
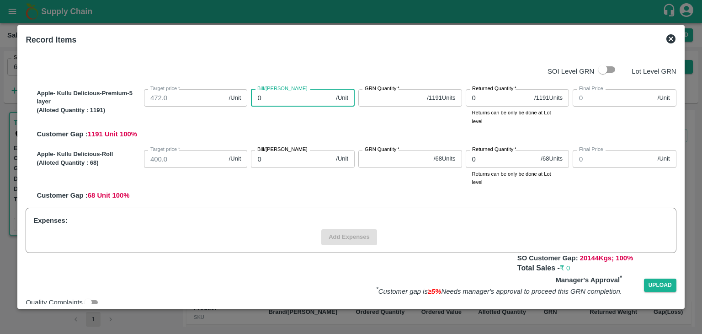
click at [280, 96] on input "0" at bounding box center [291, 97] width 81 height 17
type input "06"
type input "6"
type input "060"
type input "60"
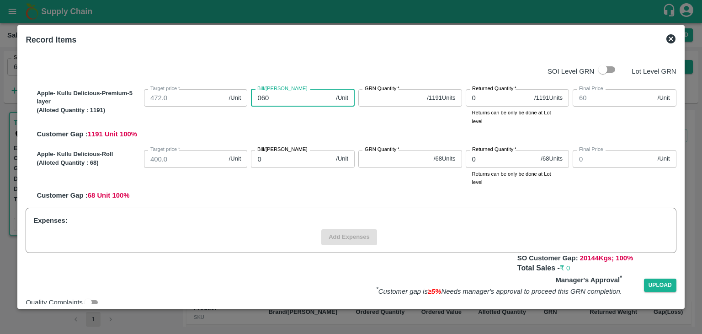
type input "0605"
type input "605"
type input "0605.3"
type input "605.3"
type input "0605.32"
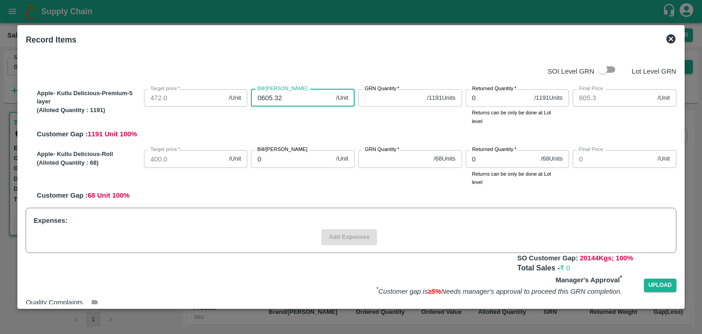
type input "605.32"
type input "0605.32"
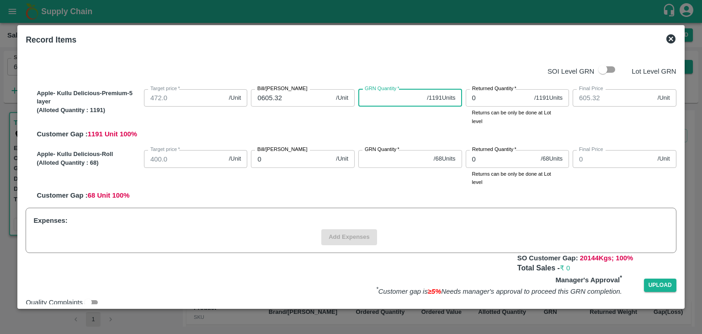
click at [392, 99] on input "GRN Quantity   *" at bounding box center [390, 97] width 65 height 17
type input "1191"
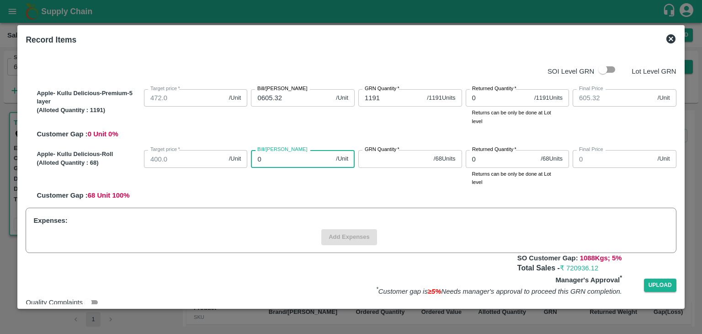
click at [273, 163] on input "0" at bounding box center [291, 158] width 81 height 17
type input "06"
type input "6"
type input "060"
type input "60"
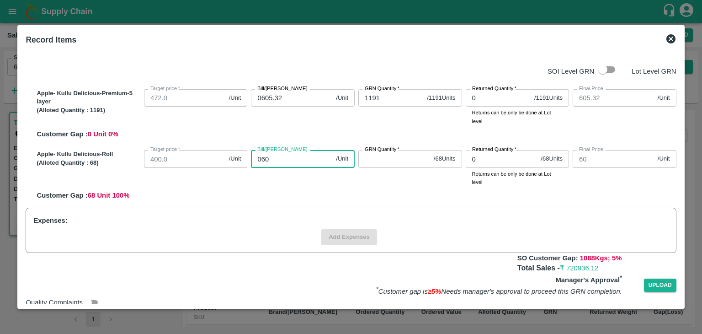
type input "0605"
type input "605"
type input "0605.3"
type input "605.3"
type input "0605.32"
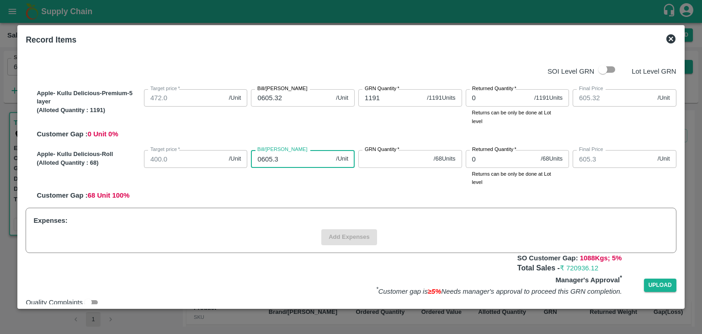
type input "605.32"
type input "0605.32"
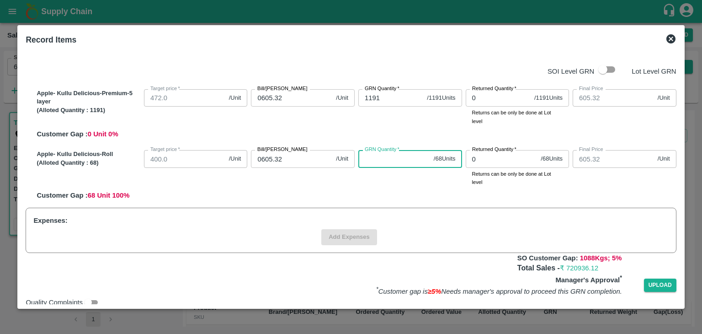
click at [388, 155] on input "GRN Quantity   *" at bounding box center [394, 158] width 72 height 17
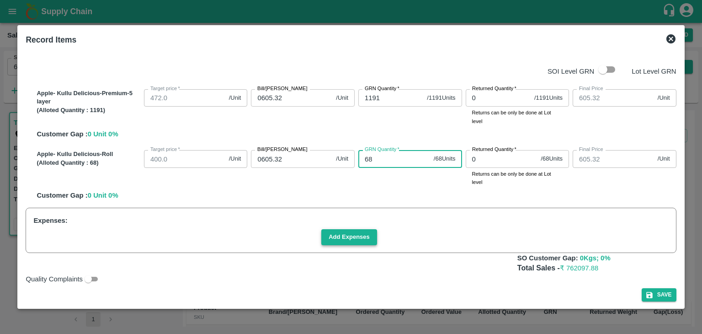
type input "68"
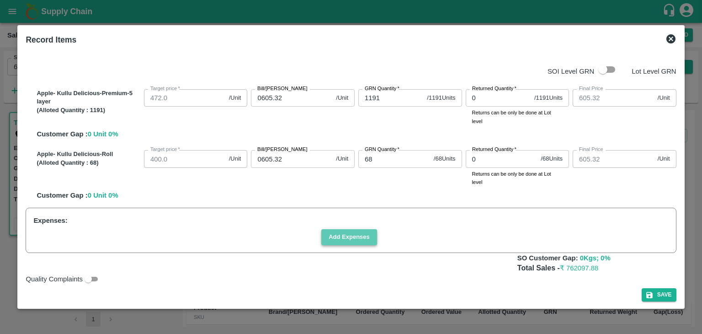
click at [354, 240] on button "Add Expenses" at bounding box center [349, 237] width 56 height 16
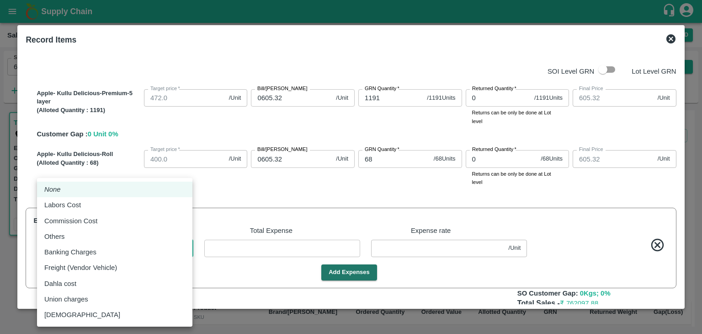
click at [181, 250] on body "Supply Chain Sales Orders Direct Customer Add SO ID 606675 SO ID Start Date Sta…" at bounding box center [351, 167] width 702 height 334
click at [102, 219] on div "Commission Cost" at bounding box center [114, 221] width 141 height 10
type input "Commission Cost"
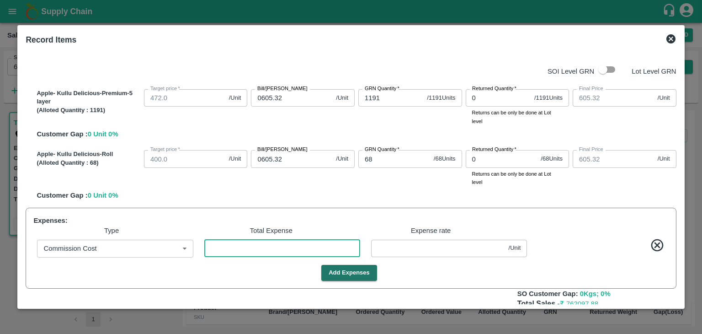
click at [229, 240] on input "number" at bounding box center [282, 248] width 156 height 17
type input "605.3176"
type input "3"
type input "0.00238"
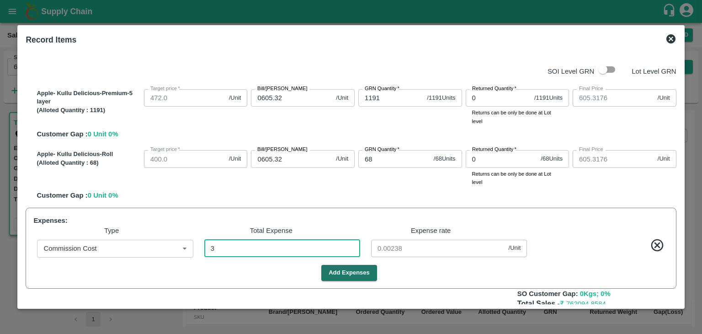
type input "605.2962"
type input "30"
type input "0.02383"
type input "605.0785"
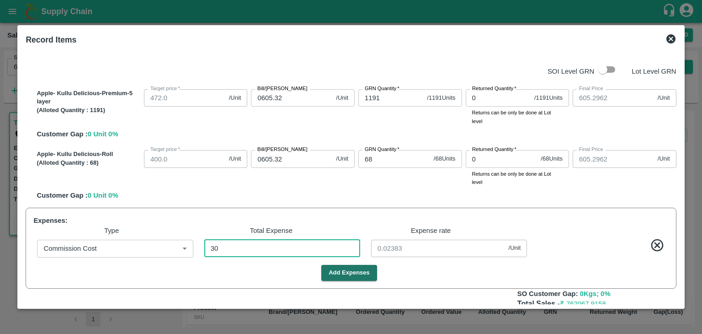
type input "605.0785"
type input "304"
type input "0.24146"
type input "602.899"
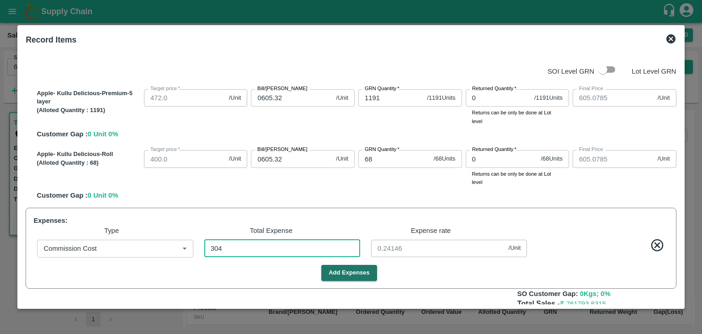
type input "3048"
type input "2.42097"
type input "581.1071"
type input "30484"
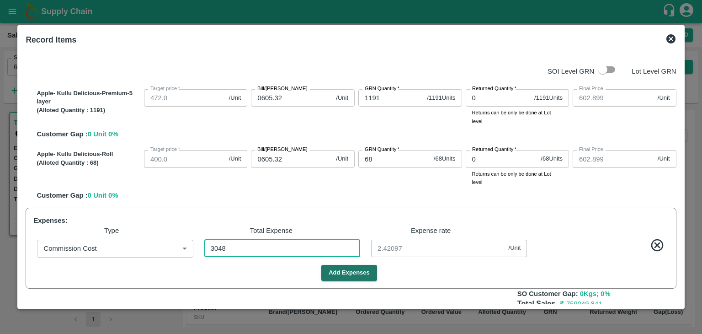
type input "24.21287"
type input "30484"
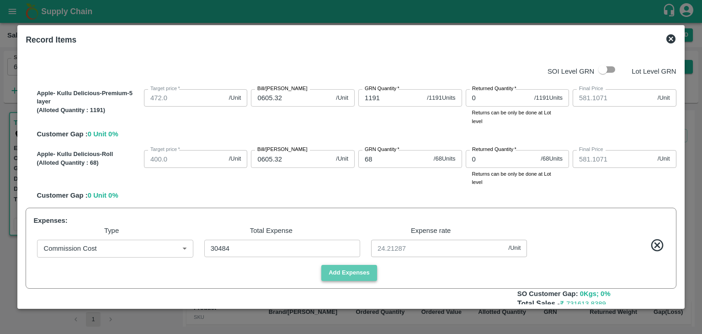
click at [346, 271] on button "Add Expenses" at bounding box center [349, 273] width 56 height 16
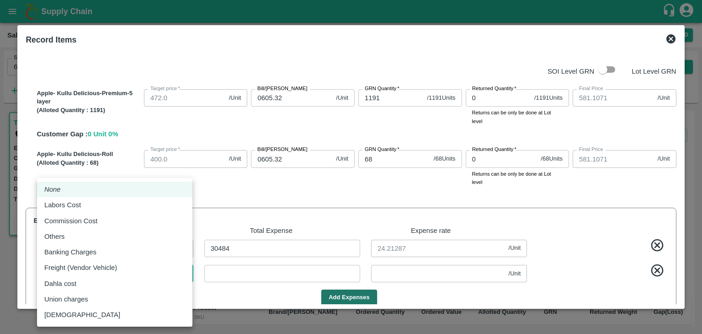
click at [122, 271] on body "Supply Chain Sales Orders Direct Customer Add SO ID 606675 SO ID Start Date Sta…" at bounding box center [351, 167] width 702 height 334
click at [83, 205] on div "Labors Cost" at bounding box center [64, 205] width 41 height 10
type input "Labors Cost"
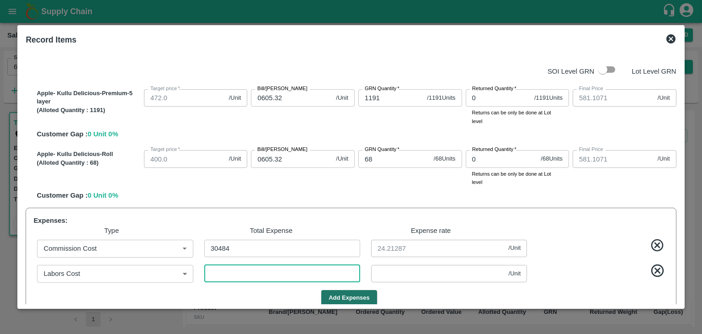
click at [218, 272] on input "number" at bounding box center [282, 273] width 156 height 17
type input "581.1047"
type input "3"
type input "0.00238"
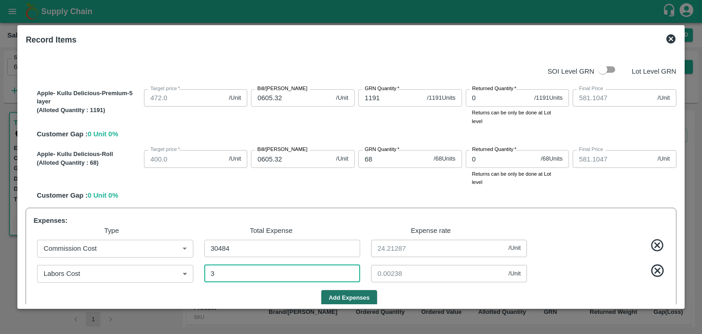
type input "581.0777"
type input "37"
type input "0.02939"
type input "580.8077"
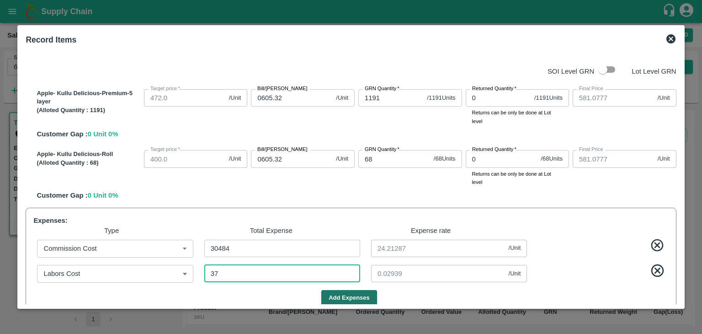
type input "580.8077"
type input "377"
type input "0.29944"
type input "578.1071"
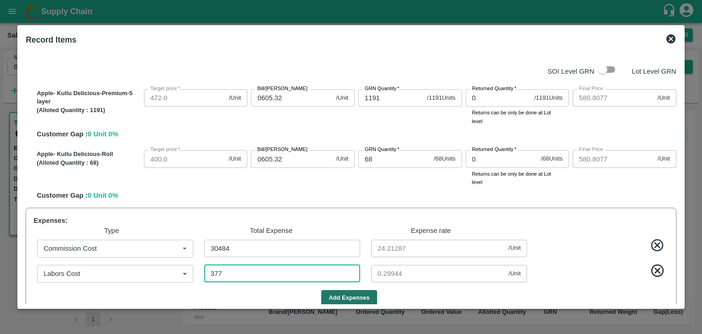
type input "3777"
type input "3"
type input "3777"
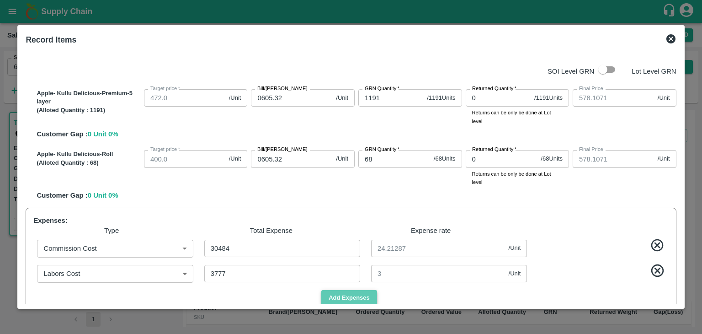
click at [355, 298] on button "Add Expenses" at bounding box center [349, 298] width 56 height 16
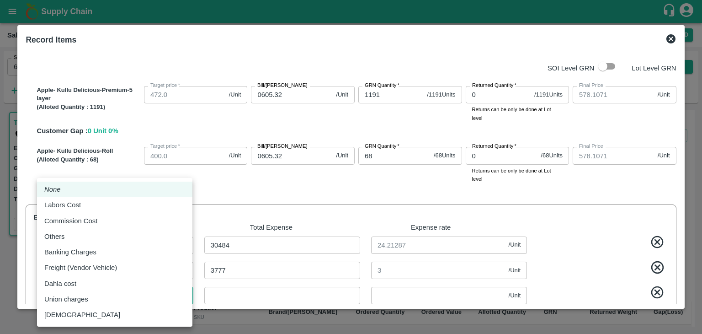
click at [144, 296] on body "Supply Chain Sales Orders Direct Customer Add SO ID 606675 SO ID Start Date Sta…" at bounding box center [351, 167] width 702 height 334
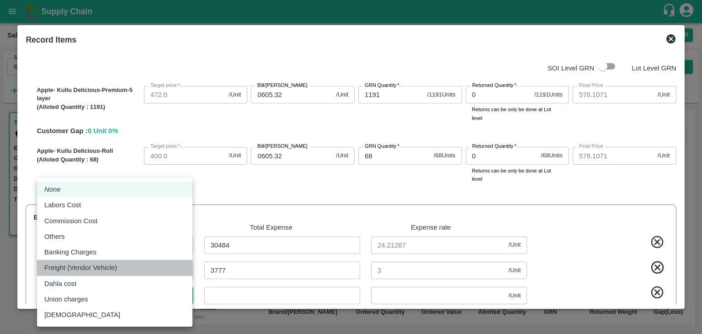
click at [123, 268] on div "Freight (Vendor Vehicle)" at bounding box center [114, 267] width 141 height 10
type input "Freight (Vendor Vehicle)"
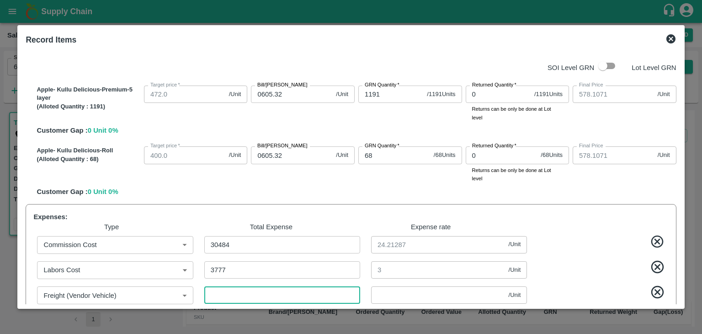
click at [239, 295] on input "number" at bounding box center [282, 294] width 156 height 17
type input "578.1063"
type input "1"
type input "0.00079"
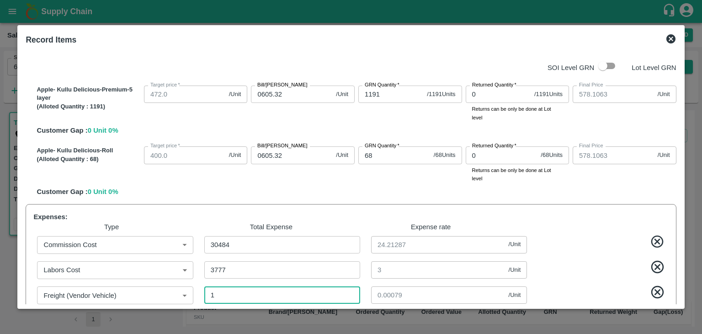
type input "578.0968"
type input "13"
type input "0.01033"
type input "577.9983"
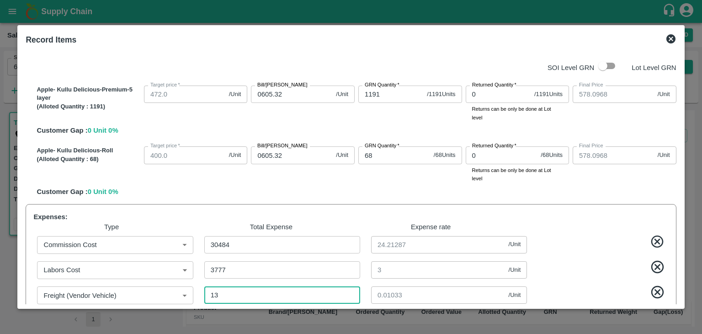
type input "577.9983"
type input "137"
type input "0.10882"
type input "577.0166"
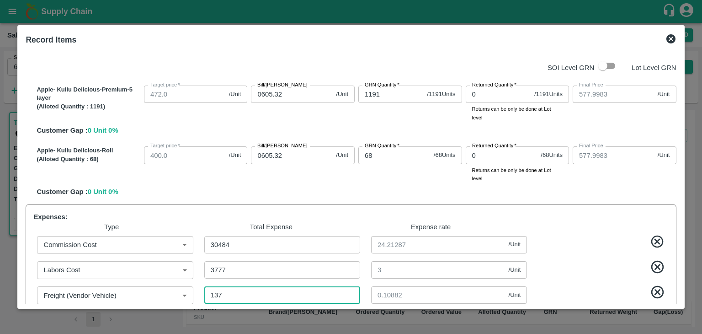
type input "1373"
type input "1.09055"
type input "567.1961"
type input "13737"
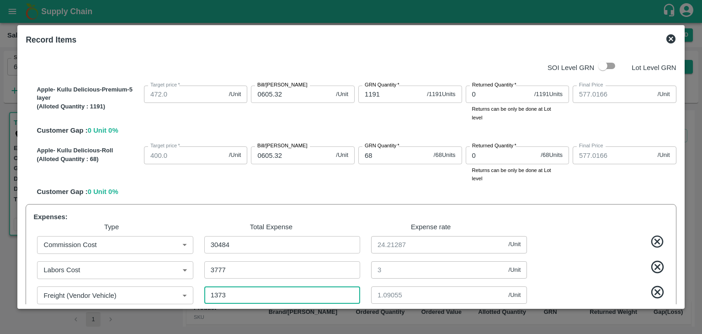
type input "10.91104"
type input "468.9928"
type input "137375"
type input "109.11438"
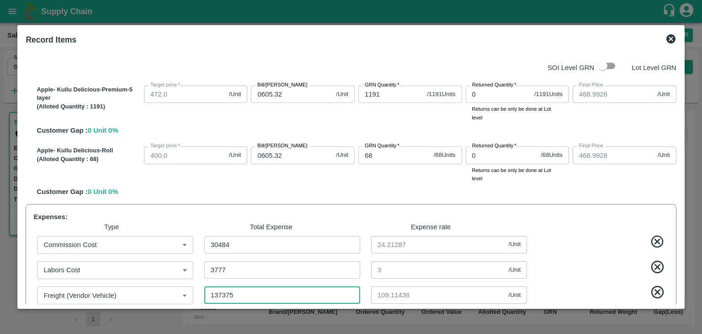
type input "137375"
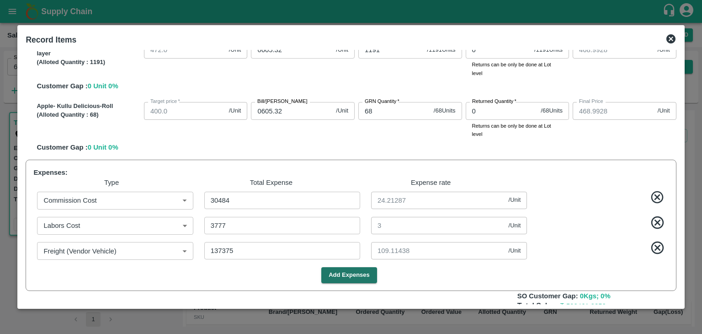
scroll to position [91, 0]
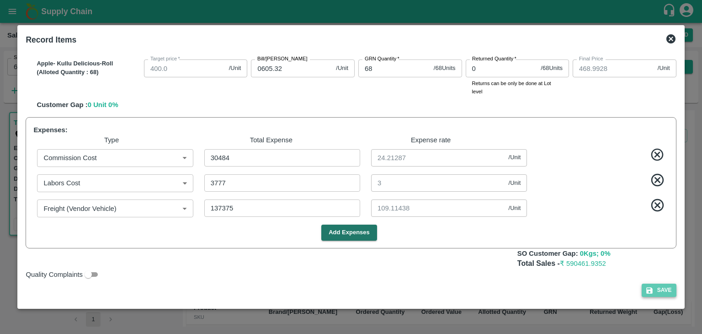
click at [657, 291] on button "Save" at bounding box center [659, 289] width 35 height 13
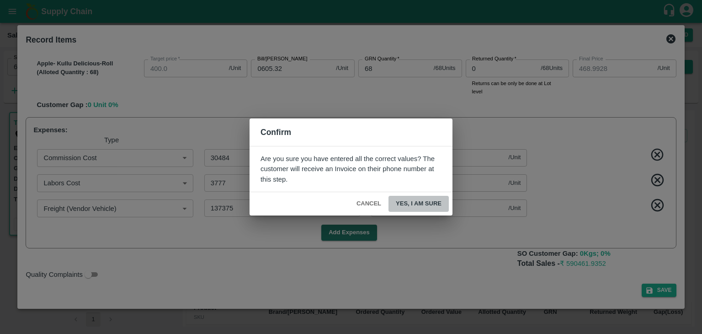
click at [428, 204] on button "Yes, I am sure" at bounding box center [419, 204] width 60 height 16
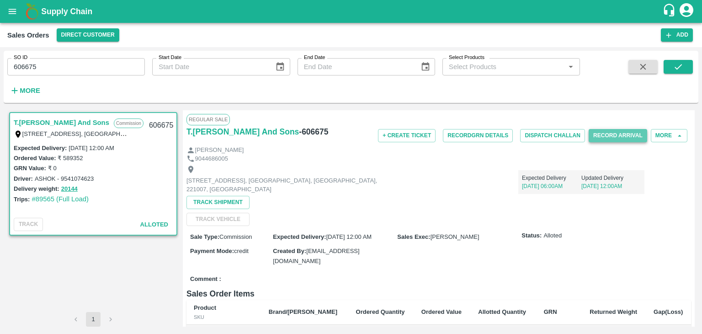
click at [607, 132] on button "Record Arrival" at bounding box center [618, 135] width 59 height 13
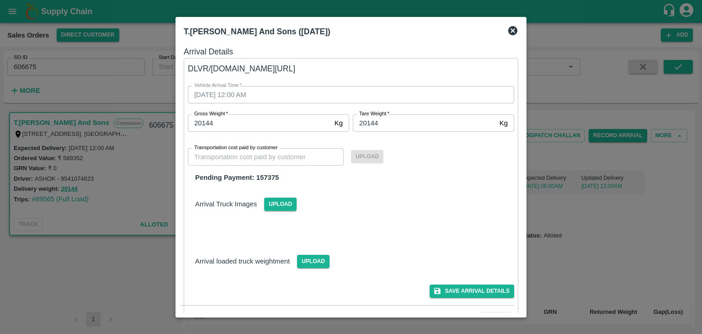
click at [619, 77] on div at bounding box center [351, 167] width 702 height 334
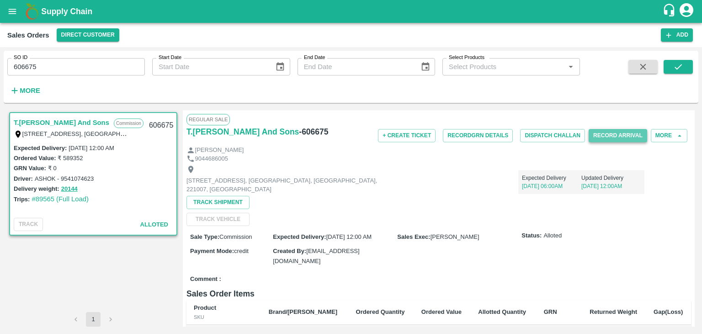
click at [609, 137] on button "Record Arrival" at bounding box center [618, 135] width 59 height 13
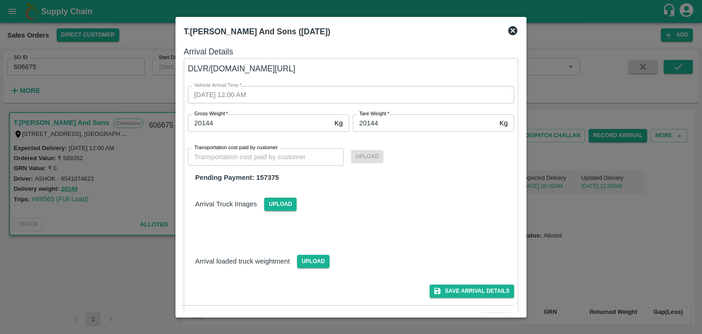
click at [512, 29] on icon at bounding box center [512, 30] width 9 height 9
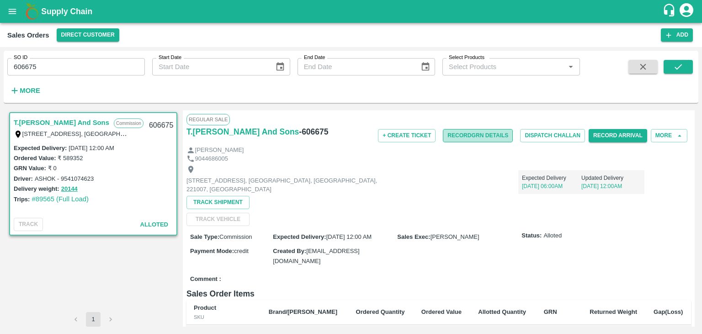
click at [474, 136] on button "Record GRN Details" at bounding box center [478, 135] width 70 height 13
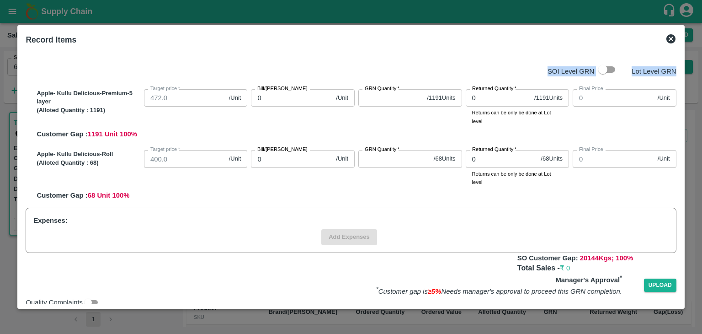
drag, startPoint x: 680, startPoint y: 51, endPoint x: 679, endPoint y: 43, distance: 8.7
click at [679, 43] on div "Record Items SOI Level GRN Lot Level GRN Apple- Kullu Delicious-Premium-5 layer…" at bounding box center [350, 167] width 667 height 284
click at [668, 35] on icon at bounding box center [670, 38] width 9 height 9
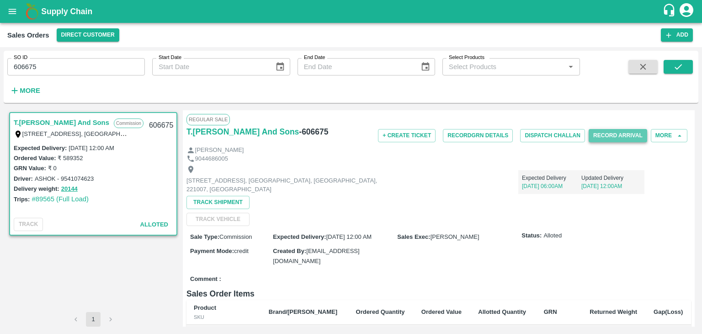
click at [618, 136] on button "Record Arrival" at bounding box center [618, 135] width 59 height 13
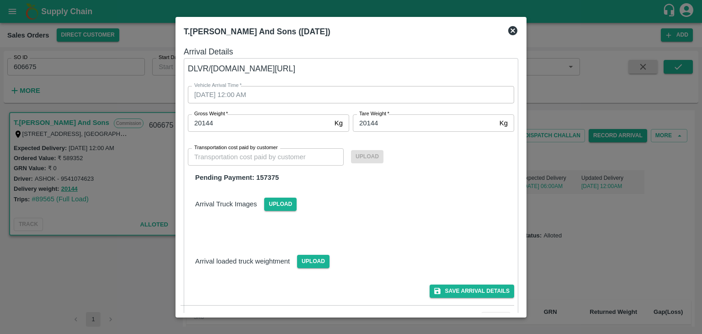
click at [435, 277] on div "Save Arrival Details" at bounding box center [348, 287] width 334 height 21
click at [511, 30] on icon at bounding box center [512, 30] width 9 height 9
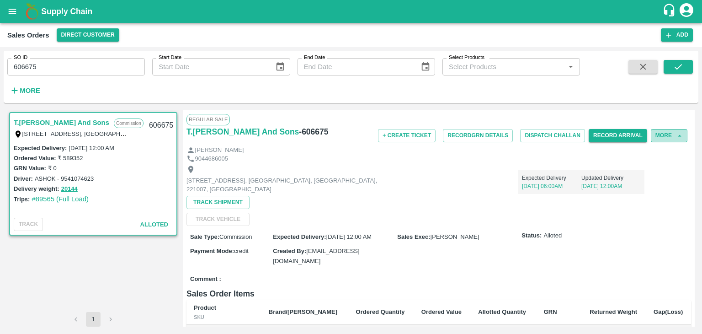
click at [657, 132] on button "More" at bounding box center [669, 135] width 37 height 13
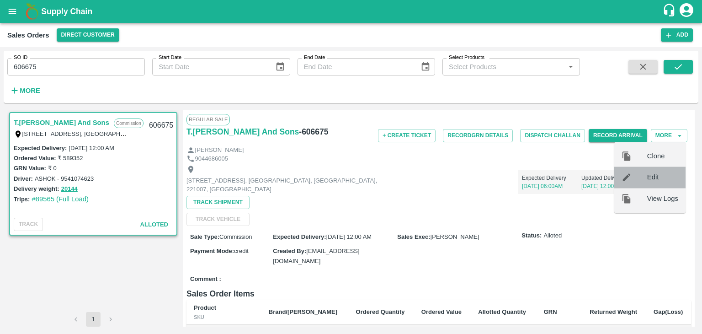
click at [649, 176] on span "Edit" at bounding box center [662, 177] width 31 height 10
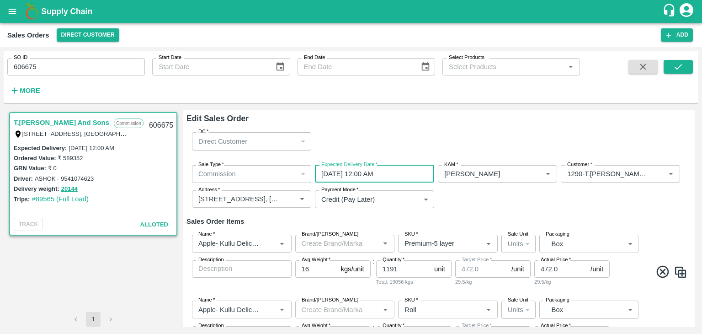
click at [368, 173] on input "[DATE] 12:00 AM" at bounding box center [371, 173] width 113 height 17
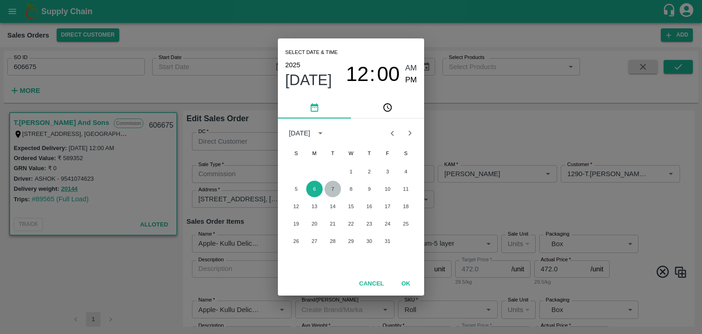
click at [333, 187] on button "7" at bounding box center [333, 189] width 16 height 16
type input "[DATE] 12:00 AM"
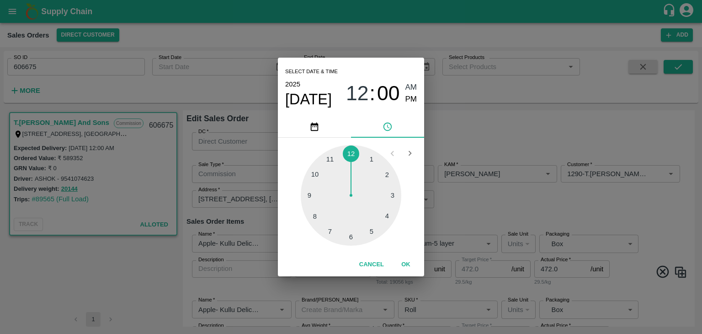
click at [406, 266] on button "OK" at bounding box center [405, 264] width 29 height 16
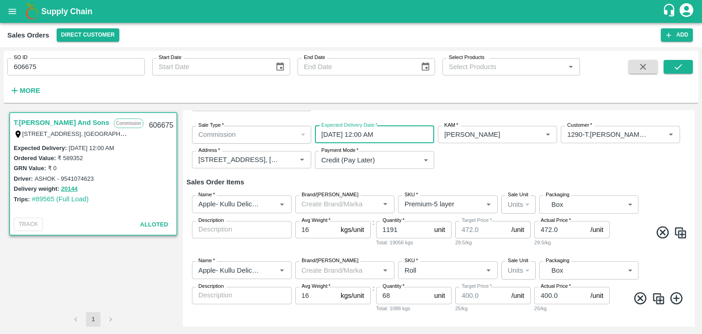
scroll to position [74, 0]
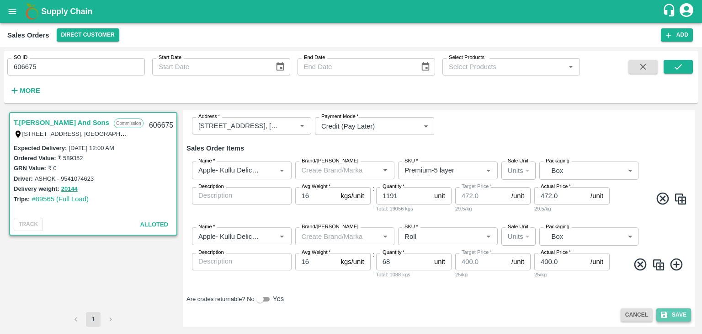
click at [676, 315] on button "Save" at bounding box center [673, 314] width 35 height 13
click at [674, 313] on button "Save" at bounding box center [673, 314] width 35 height 13
